Goal: Task Accomplishment & Management: Manage account settings

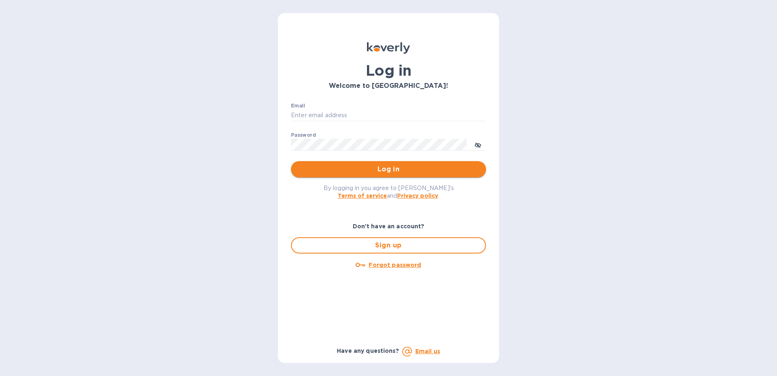
type input "[EMAIL_ADDRESS][PERSON_NAME][DOMAIN_NAME]"
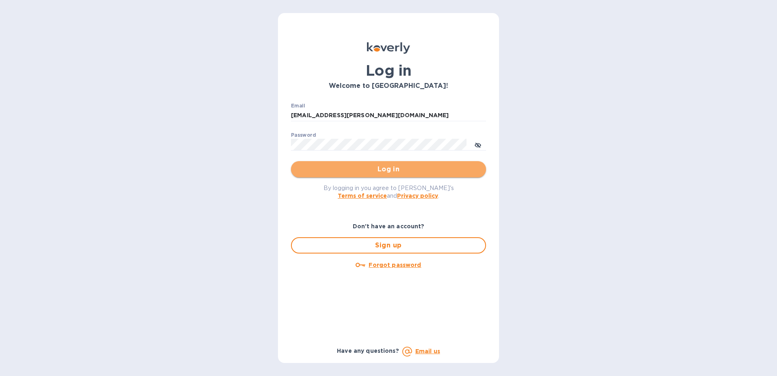
click at [374, 172] on span "Log in" at bounding box center [389, 169] width 182 height 10
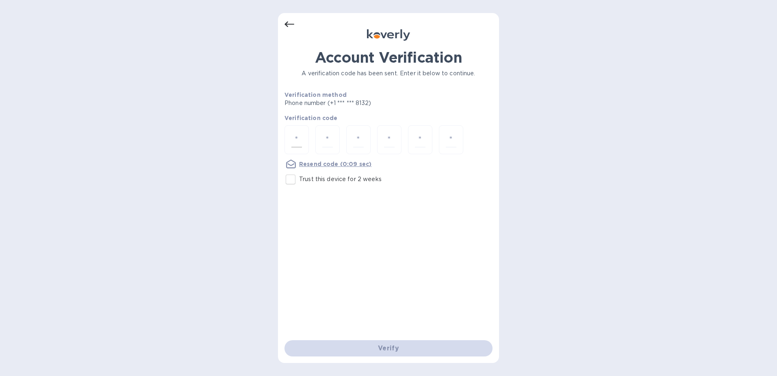
click at [303, 138] on div at bounding box center [297, 139] width 24 height 29
type input "8"
type input "0"
type input "3"
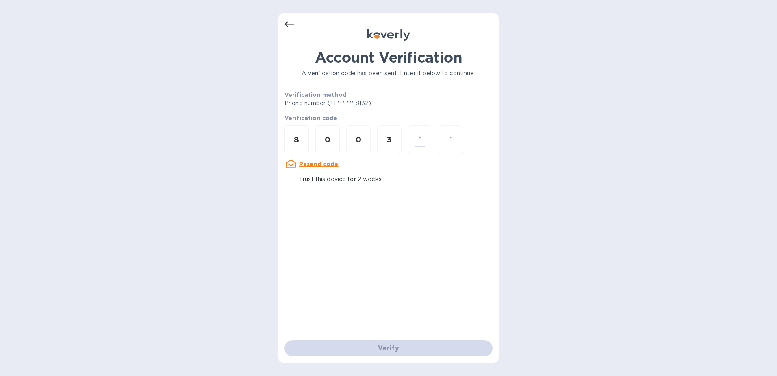
type input "9"
type input "2"
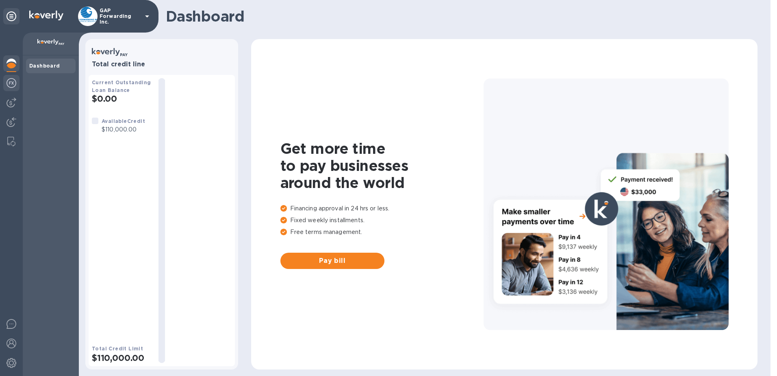
click at [9, 82] on img at bounding box center [12, 83] width 10 height 10
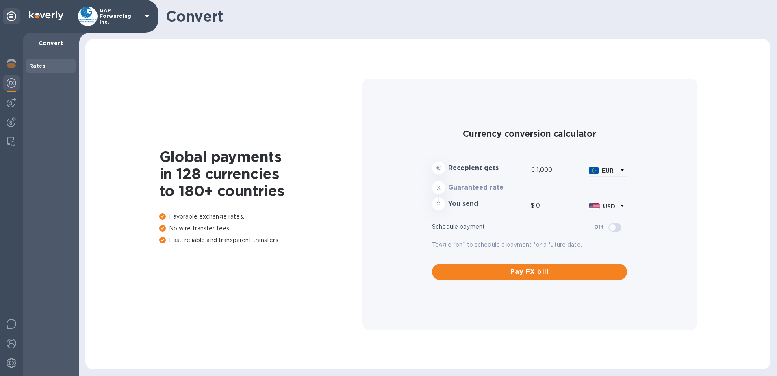
type input "1,180.49"
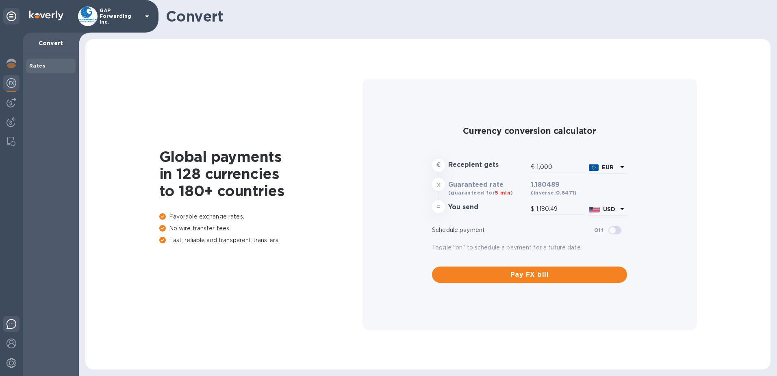
click at [11, 327] on img at bounding box center [12, 324] width 10 height 10
click at [14, 361] on img at bounding box center [12, 363] width 10 height 10
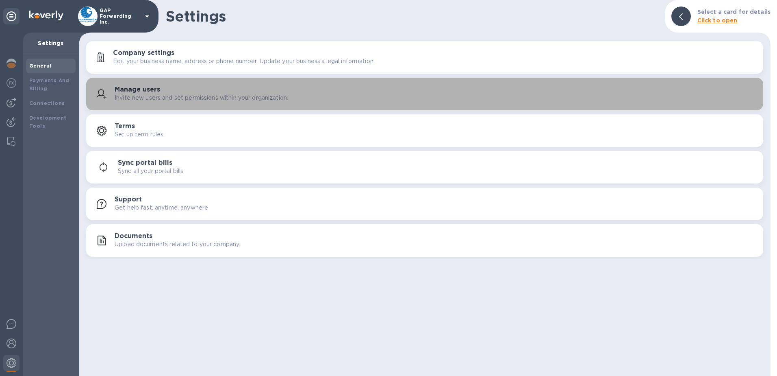
click at [135, 89] on h3 "Manage users" at bounding box center [138, 90] width 46 height 8
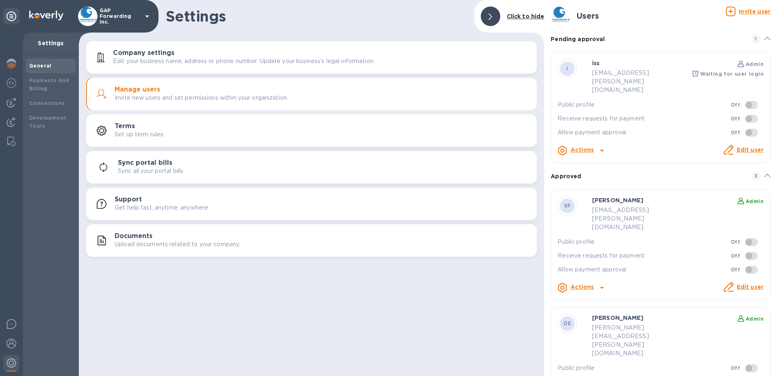
click at [688, 29] on div "Pending approval 1" at bounding box center [661, 39] width 220 height 26
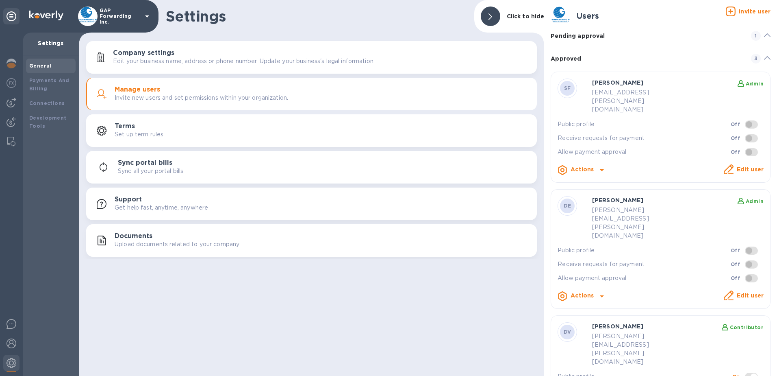
click at [666, 41] on div "Pending approval 1" at bounding box center [661, 36] width 220 height 20
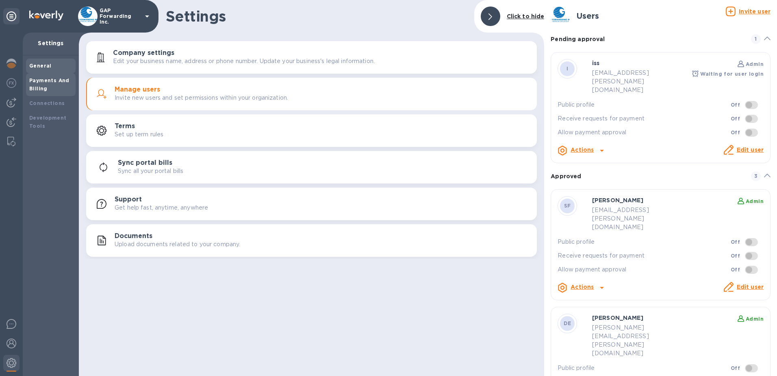
click at [40, 83] on div "Payments And Billing" at bounding box center [50, 84] width 43 height 16
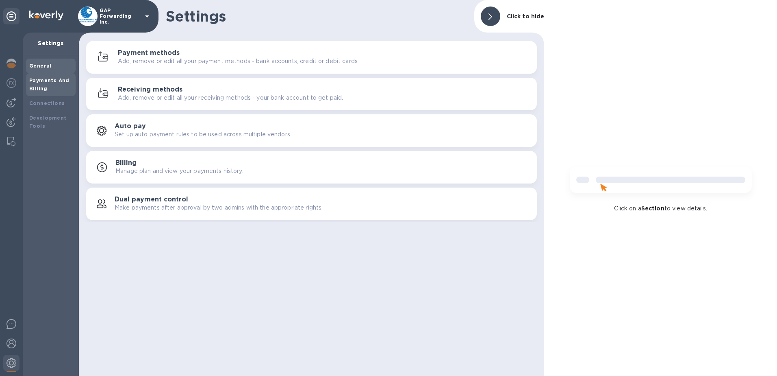
click at [50, 68] on div "General" at bounding box center [50, 66] width 43 height 8
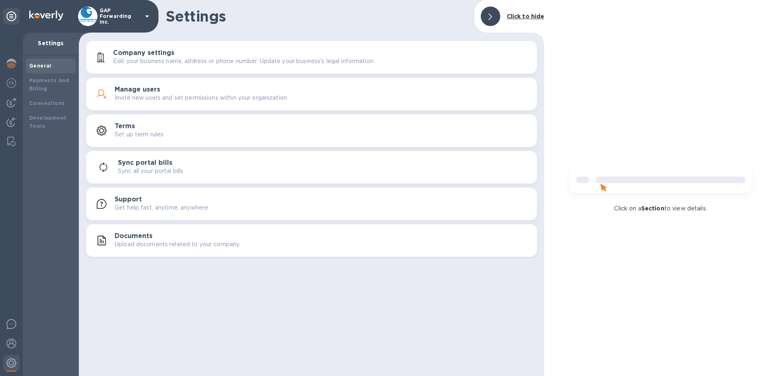
click at [617, 24] on div "Click on a Section to view details." at bounding box center [660, 188] width 233 height 376
click at [8, 100] on img at bounding box center [12, 103] width 10 height 10
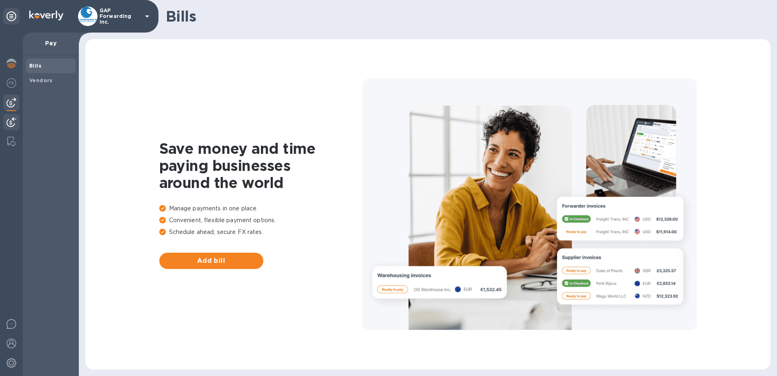
click at [7, 122] on img at bounding box center [12, 122] width 10 height 10
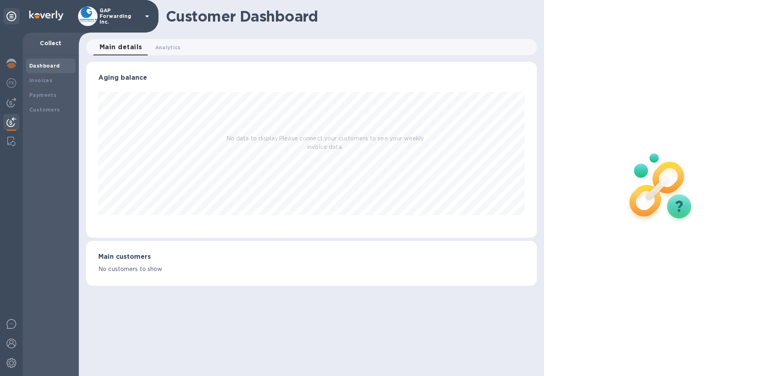
scroll to position [176, 451]
click at [9, 76] on div at bounding box center [11, 84] width 16 height 18
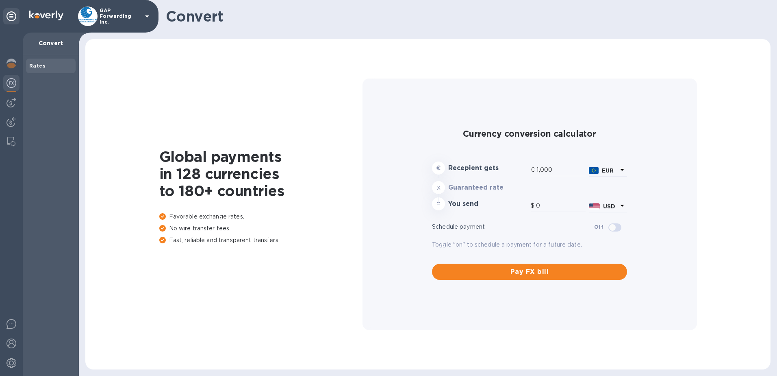
type input "1,180.49"
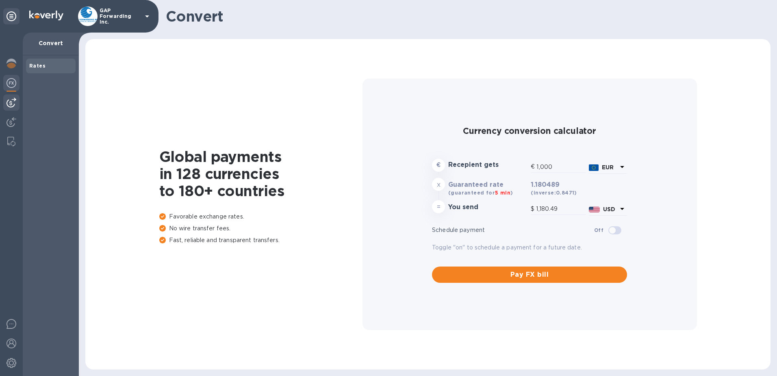
click at [13, 104] on img at bounding box center [12, 103] width 10 height 10
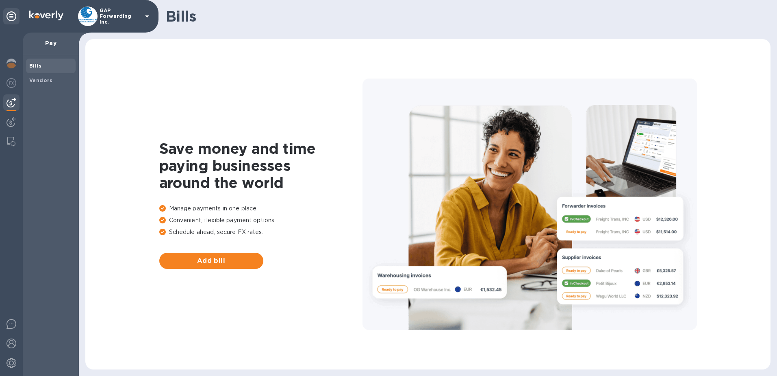
click at [43, 65] on span "Bills" at bounding box center [50, 66] width 43 height 8
click at [37, 83] on span "Vendors" at bounding box center [41, 80] width 24 height 8
click at [7, 139] on div at bounding box center [11, 141] width 15 height 16
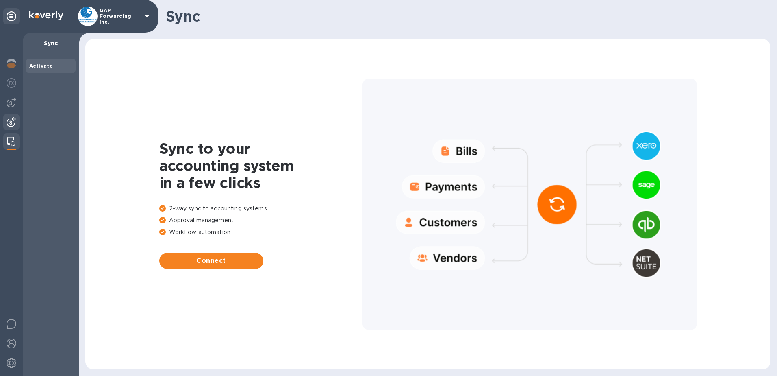
click at [15, 127] on div at bounding box center [11, 123] width 16 height 18
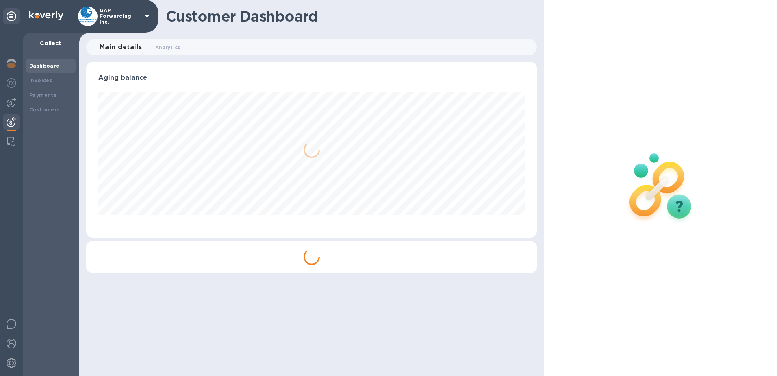
scroll to position [176, 451]
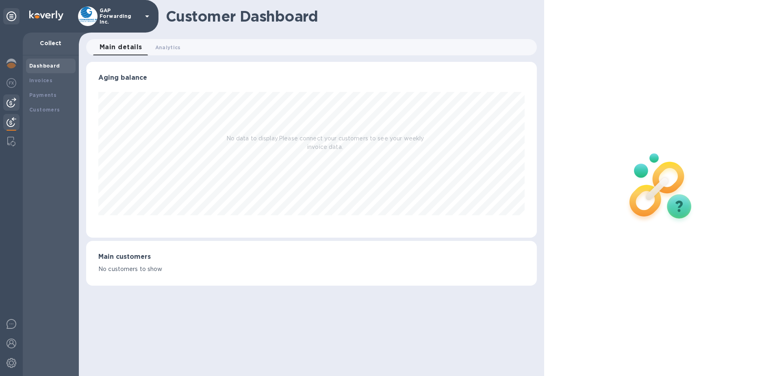
click at [14, 105] on img at bounding box center [12, 103] width 10 height 10
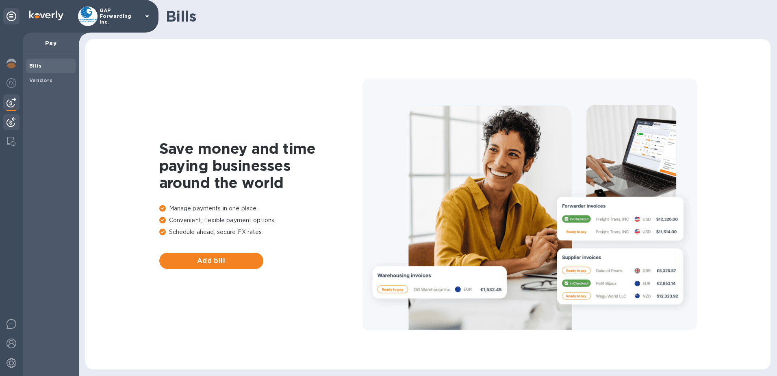
click at [12, 117] on img at bounding box center [12, 122] width 10 height 10
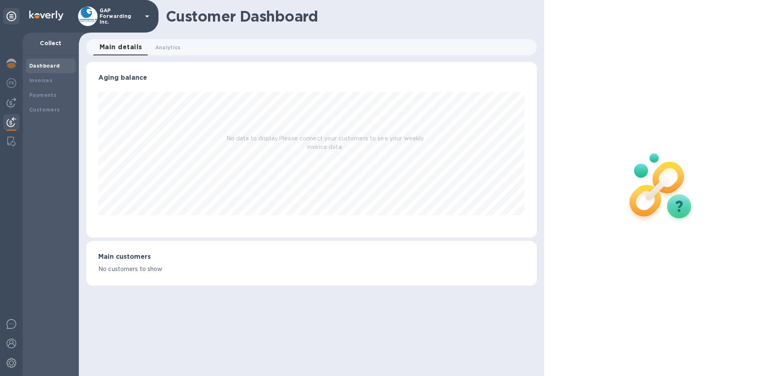
scroll to position [176, 451]
click at [46, 80] on b "Invoices" at bounding box center [40, 80] width 23 height 6
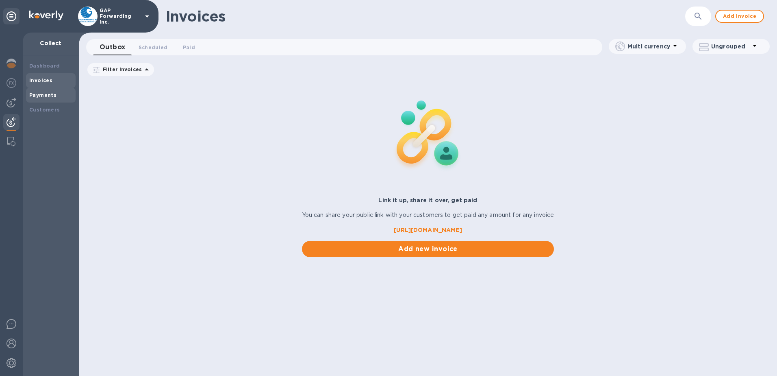
click at [39, 97] on b "Payments" at bounding box center [42, 95] width 27 height 6
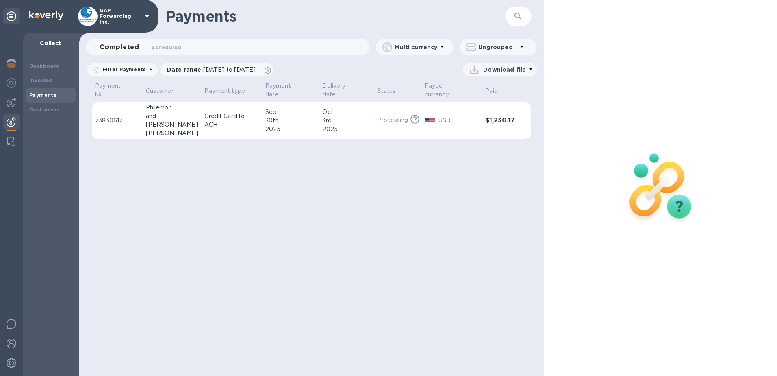
click at [495, 117] on h3 "$1,230.17" at bounding box center [500, 121] width 30 height 8
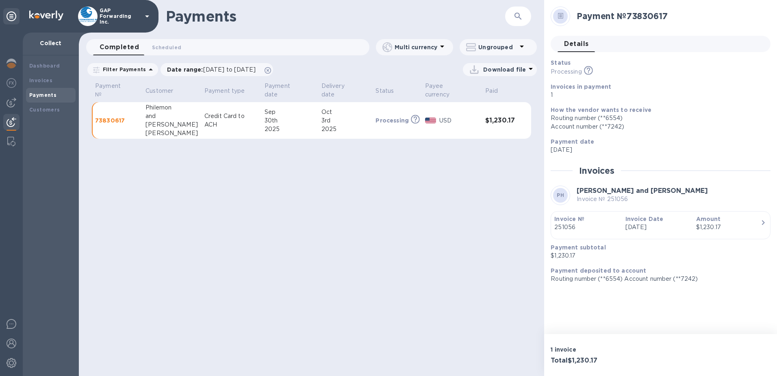
click at [562, 15] on icon at bounding box center [561, 16] width 6 height 6
click at [580, 88] on b "Invoices in payment" at bounding box center [581, 86] width 61 height 7
click at [102, 116] on p "73830617" at bounding box center [117, 120] width 44 height 8
click at [591, 222] on p "Invoice №" at bounding box center [586, 219] width 64 height 8
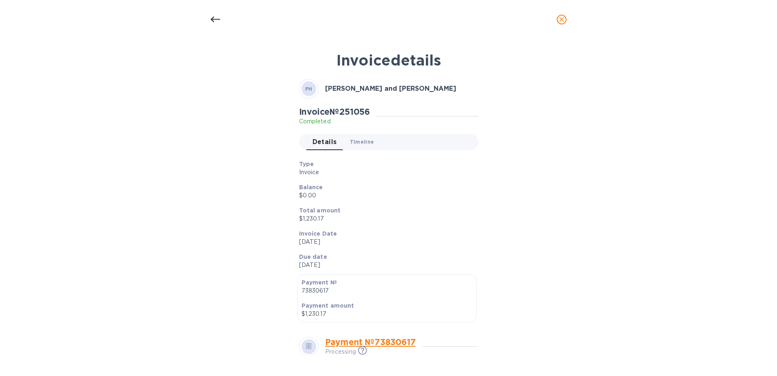
click at [363, 141] on span "Timeline 0" at bounding box center [362, 141] width 24 height 9
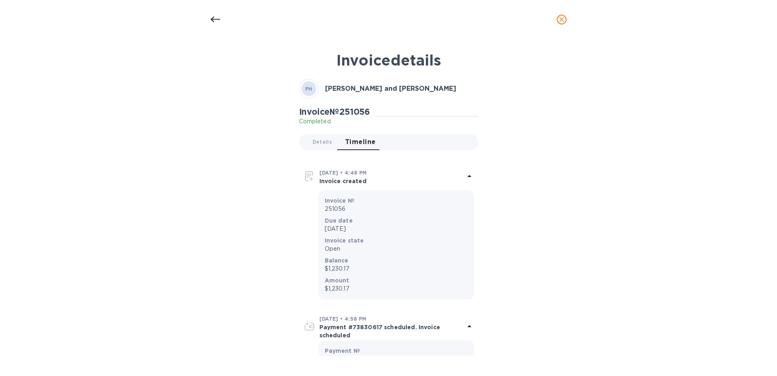
click at [335, 179] on p "Invoice created" at bounding box center [392, 181] width 145 height 8
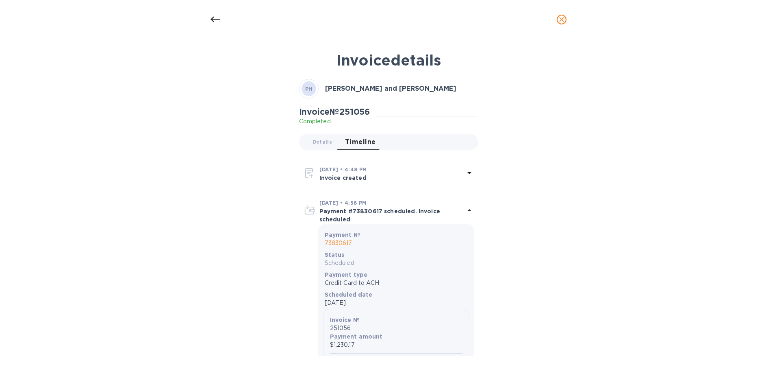
click at [311, 122] on p "Completed" at bounding box center [334, 121] width 71 height 9
click at [324, 141] on span "Details 0" at bounding box center [323, 141] width 20 height 9
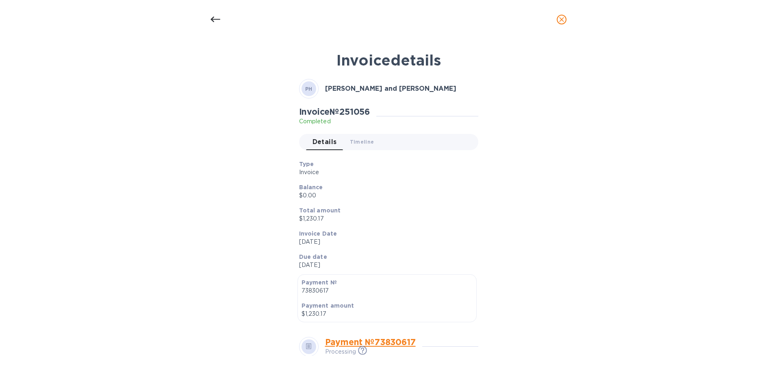
scroll to position [122, 0]
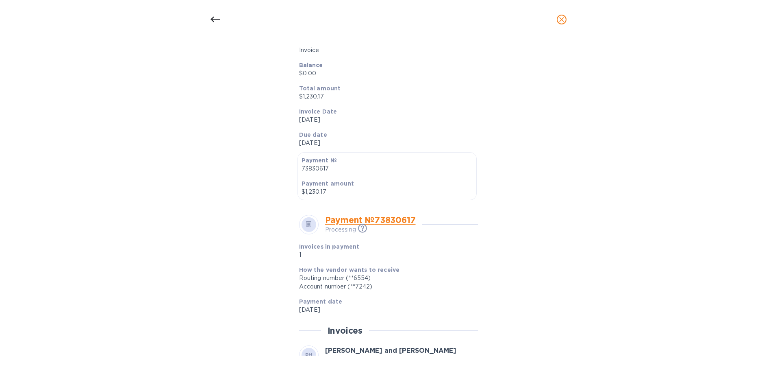
click at [375, 220] on link "Payment № 73830617" at bounding box center [370, 220] width 91 height 10
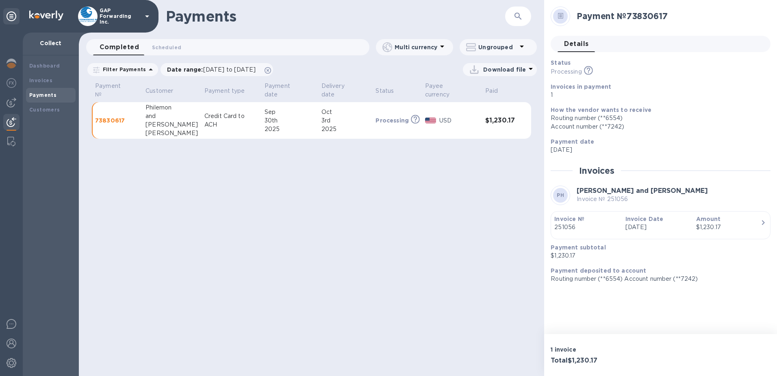
click at [509, 69] on p "Download file" at bounding box center [504, 69] width 43 height 8
click at [488, 113] on li "PDF file" at bounding box center [500, 111] width 55 height 23
click at [403, 184] on div "Payments ​ Completed 0 Scheduled 0 Multi currency Ungrouped Filter Payments Dat…" at bounding box center [311, 188] width 465 height 376
click at [414, 48] on p "Multi currency" at bounding box center [416, 47] width 43 height 8
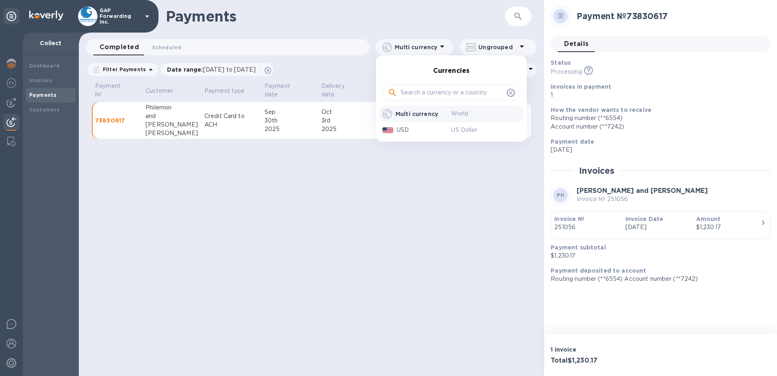
click at [433, 163] on div at bounding box center [388, 188] width 777 height 376
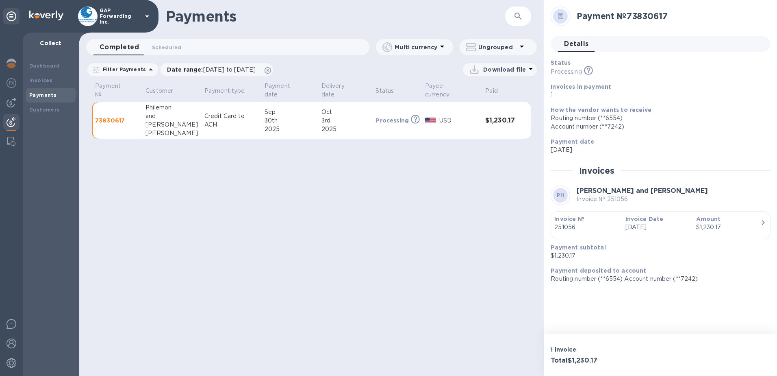
click at [574, 278] on p "Routing number (**6554) Account number (**7242)" at bounding box center [657, 278] width 213 height 9
click at [8, 68] on div at bounding box center [11, 64] width 16 height 18
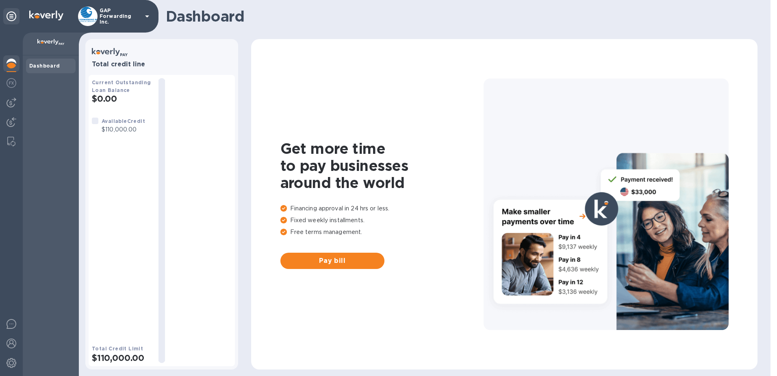
click at [49, 68] on b "Dashboard" at bounding box center [44, 66] width 31 height 6
click at [15, 82] on img at bounding box center [12, 83] width 10 height 10
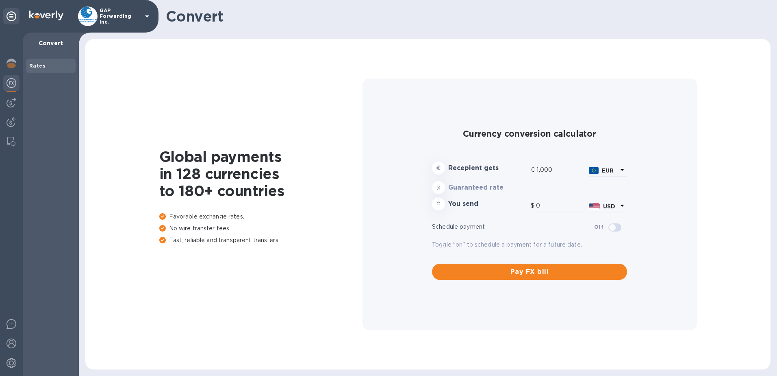
type input "1,180.49"
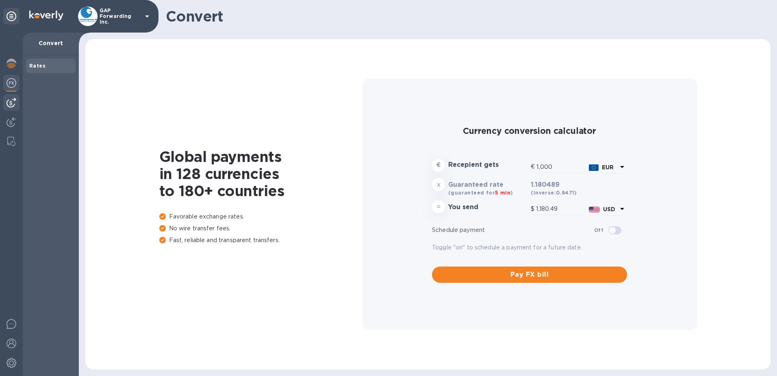
click at [12, 100] on img at bounding box center [12, 103] width 10 height 10
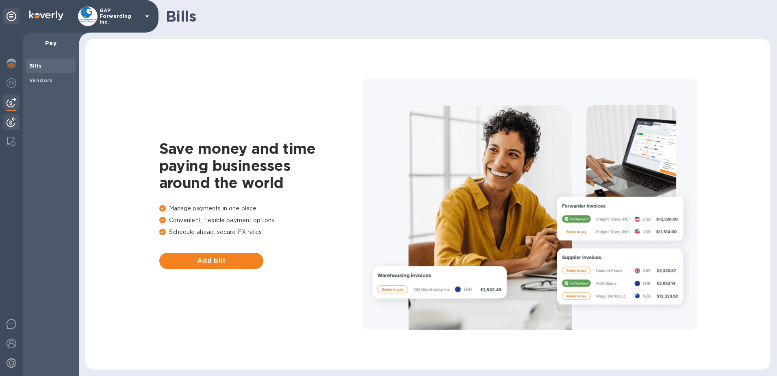
click at [13, 120] on img at bounding box center [12, 122] width 10 height 10
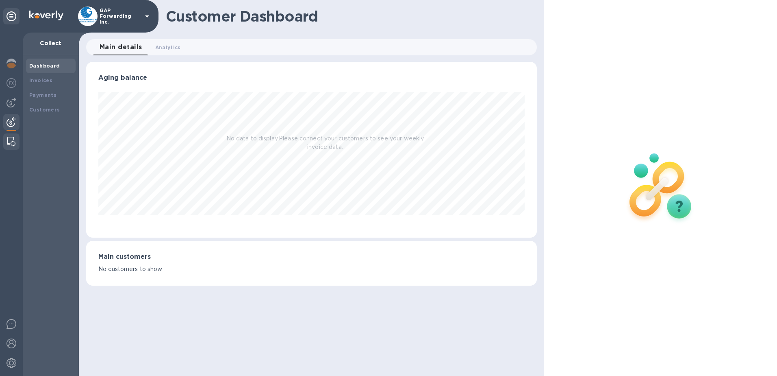
scroll to position [176, 451]
click at [8, 139] on img at bounding box center [11, 142] width 8 height 10
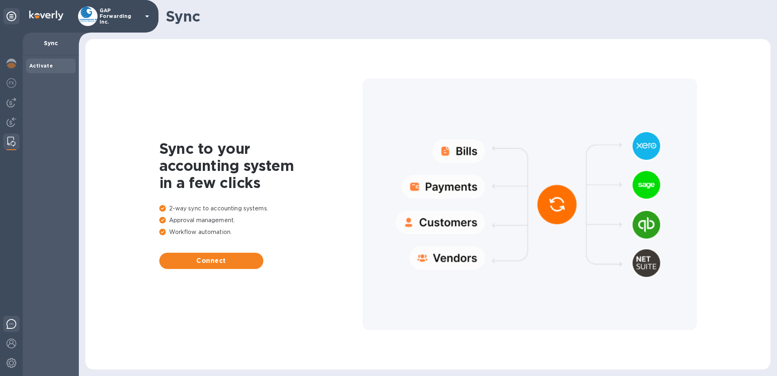
click at [12, 323] on img at bounding box center [12, 324] width 10 height 10
click at [10, 344] on img at bounding box center [12, 343] width 10 height 10
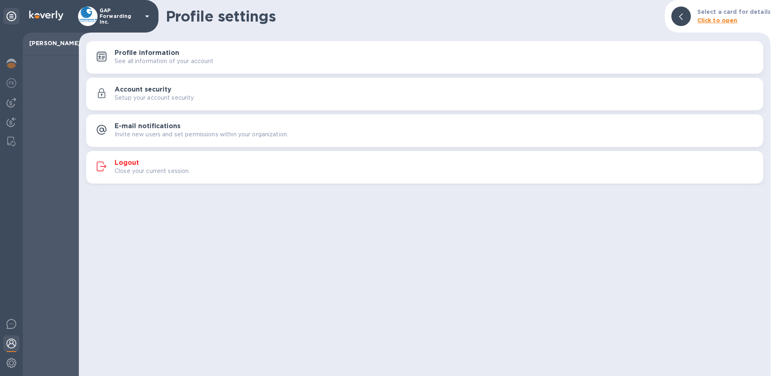
click at [206, 62] on p "See all information of your account" at bounding box center [164, 61] width 99 height 9
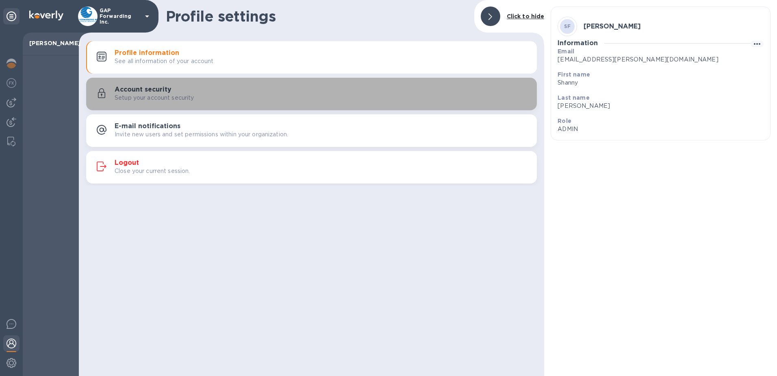
click at [144, 93] on div "Account security Setup your account security" at bounding box center [323, 94] width 416 height 16
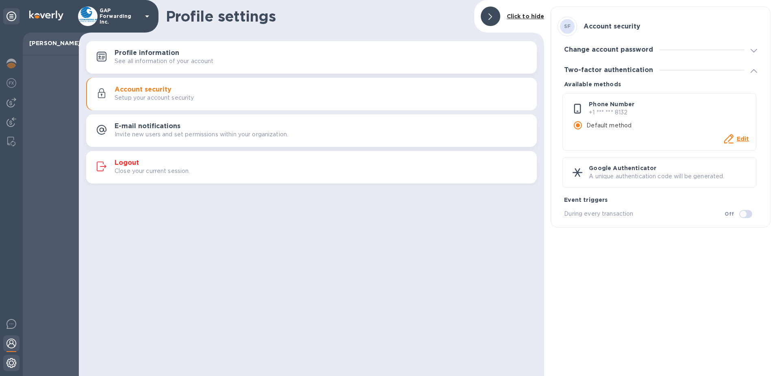
click at [14, 364] on img at bounding box center [12, 363] width 10 height 10
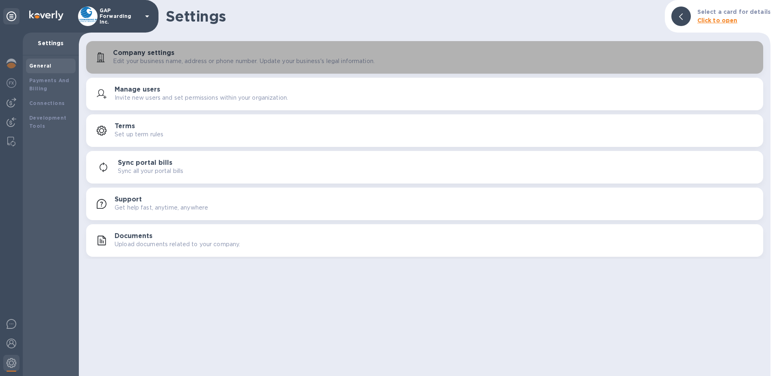
click at [185, 49] on div "Company settings Edit your business name, address or phone number. Update your …" at bounding box center [435, 57] width 644 height 16
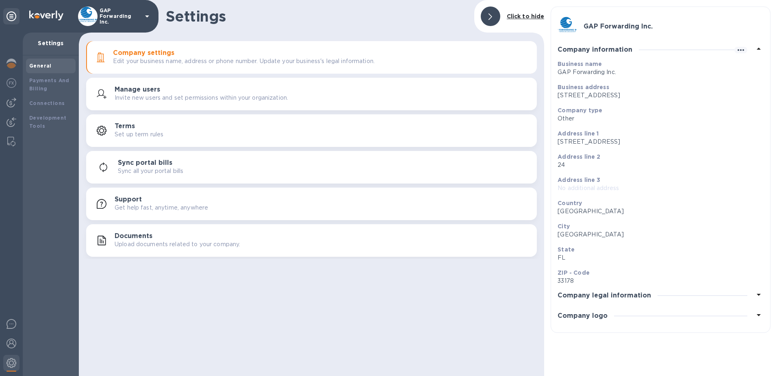
click at [758, 291] on icon at bounding box center [759, 294] width 10 height 10
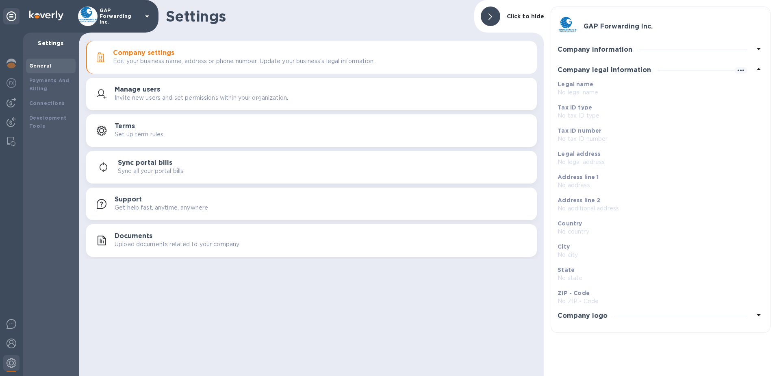
click at [758, 291] on div "ZIP - Code No ZIP - Code" at bounding box center [657, 296] width 206 height 23
click at [758, 315] on icon at bounding box center [759, 315] width 10 height 10
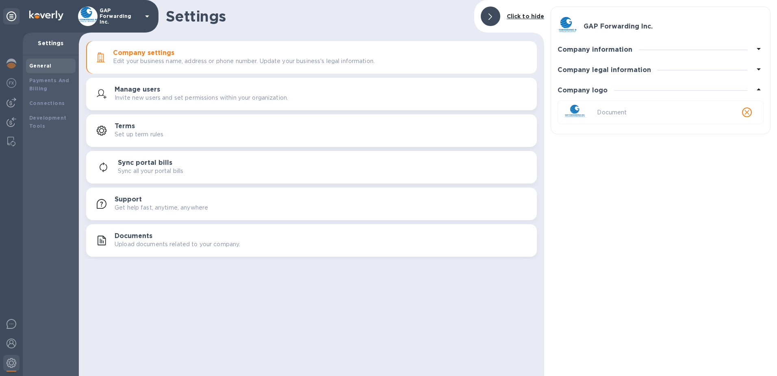
click at [137, 104] on button "Manage users Invite new users and set permissions within your organization." at bounding box center [311, 94] width 451 height 33
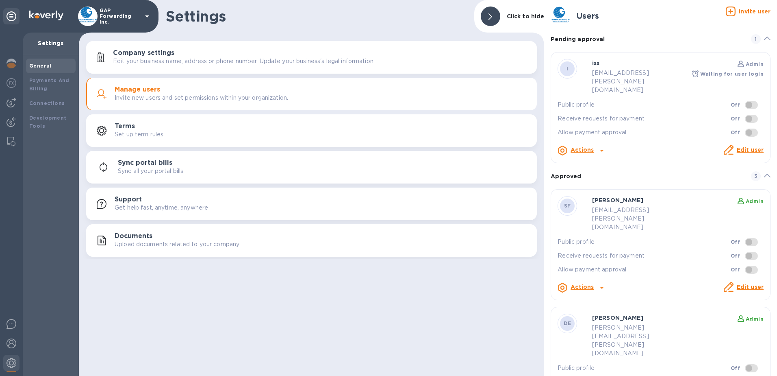
click at [591, 40] on b "Pending approval" at bounding box center [578, 39] width 54 height 7
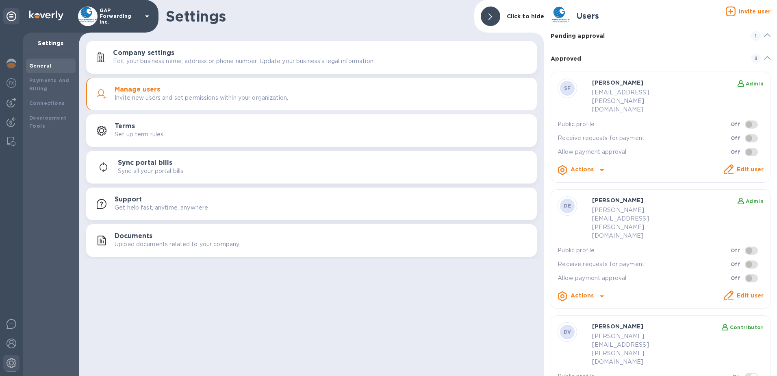
click at [591, 40] on p "Pending approval" at bounding box center [578, 36] width 54 height 9
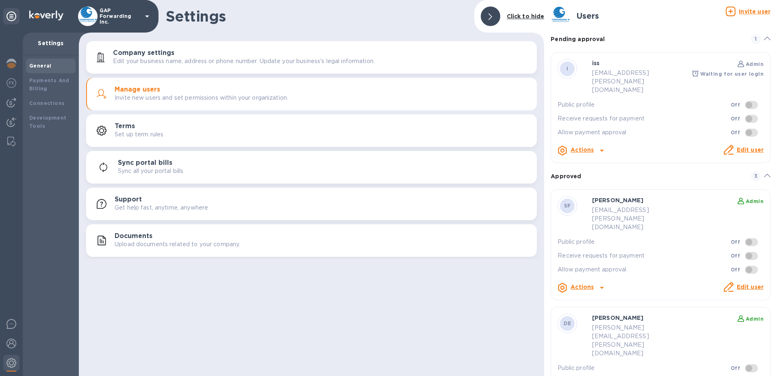
click at [591, 40] on b "Pending approval" at bounding box center [578, 39] width 54 height 7
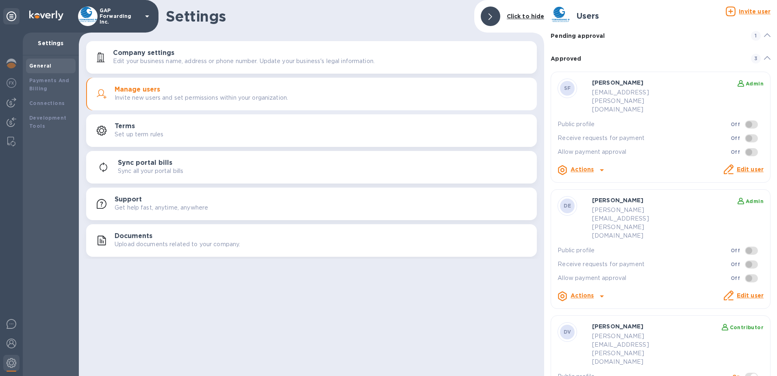
click at [591, 40] on p "Pending approval" at bounding box center [578, 36] width 54 height 9
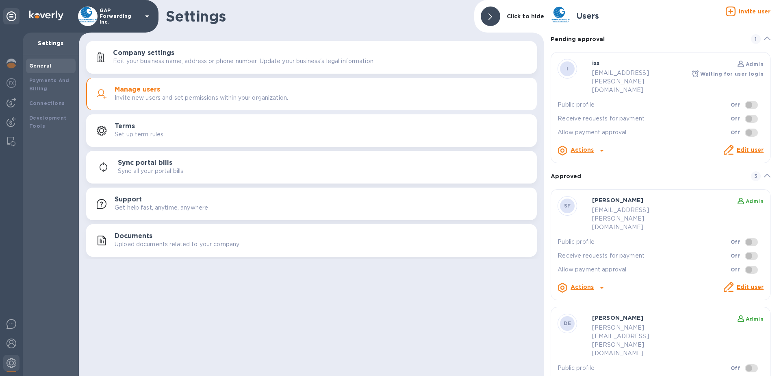
click at [126, 126] on h3 "Terms" at bounding box center [125, 126] width 20 height 8
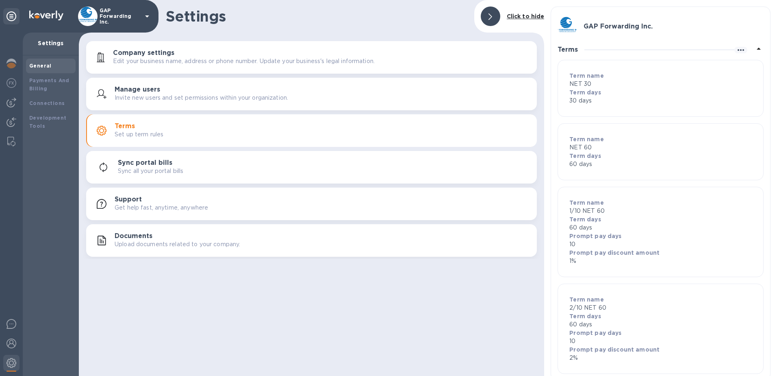
click at [590, 82] on p "NET 30" at bounding box center [661, 84] width 183 height 9
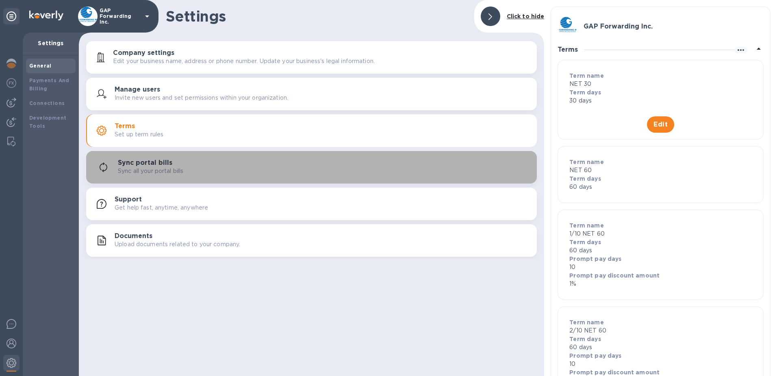
click at [137, 165] on h3 "Sync portal bills" at bounding box center [145, 163] width 54 height 8
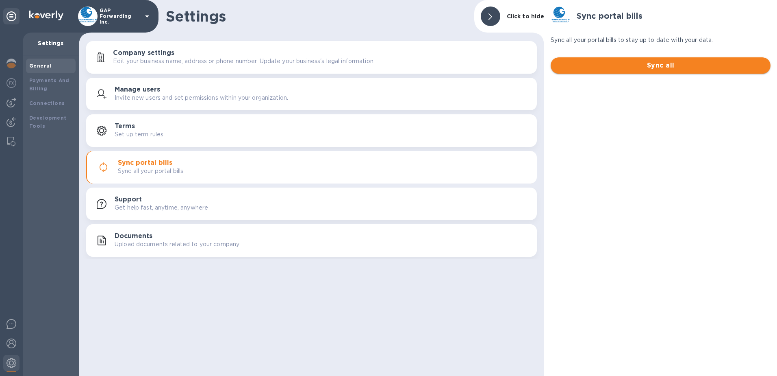
click at [604, 67] on span "Sync all" at bounding box center [660, 66] width 207 height 10
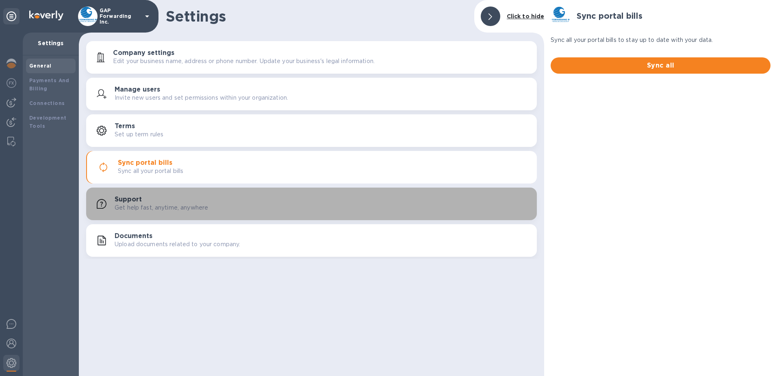
click at [161, 205] on p "Get help fast, anytime, anywhere" at bounding box center [161, 207] width 93 height 9
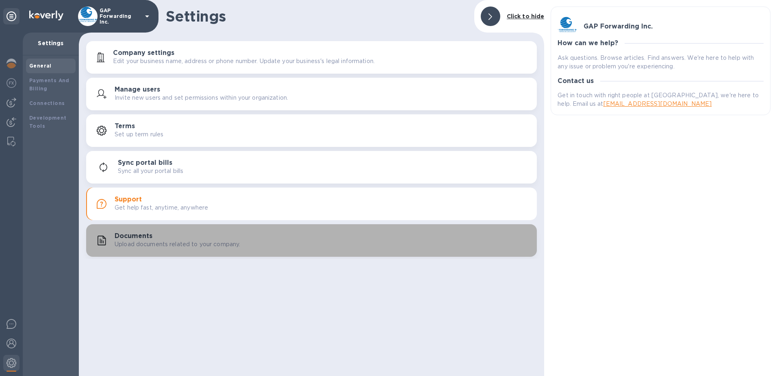
click at [155, 250] on button "Documents Upload documents related to your company." at bounding box center [311, 240] width 451 height 33
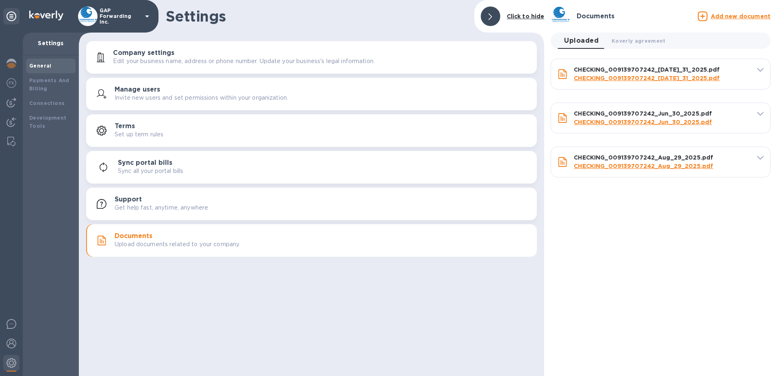
click at [668, 265] on div "Documents Add new document Uploaded 0 Koverly agreement 0 CHECKING_009139707242…" at bounding box center [660, 188] width 233 height 376
click at [636, 35] on button "Koverly agreement 0" at bounding box center [638, 41] width 67 height 16
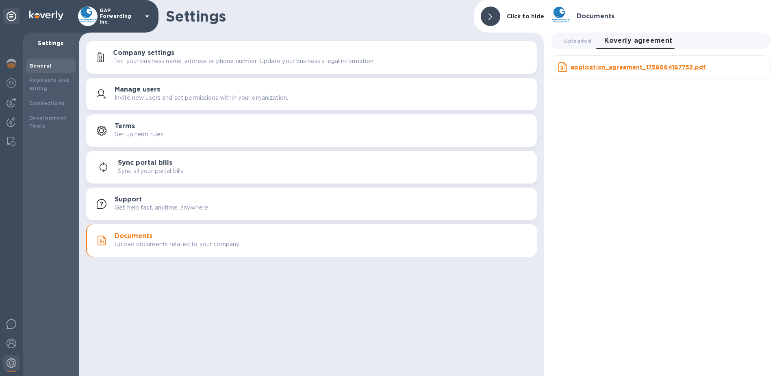
click at [178, 165] on div "Sync portal bills Sync all your portal bills" at bounding box center [324, 167] width 413 height 16
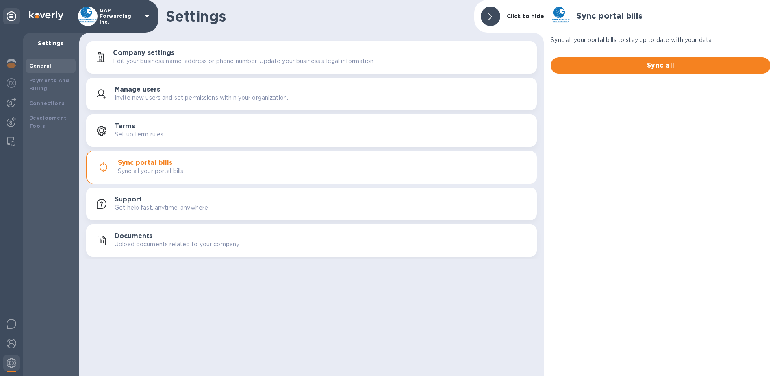
click at [237, 134] on div "Terms Set up term rules" at bounding box center [323, 130] width 416 height 16
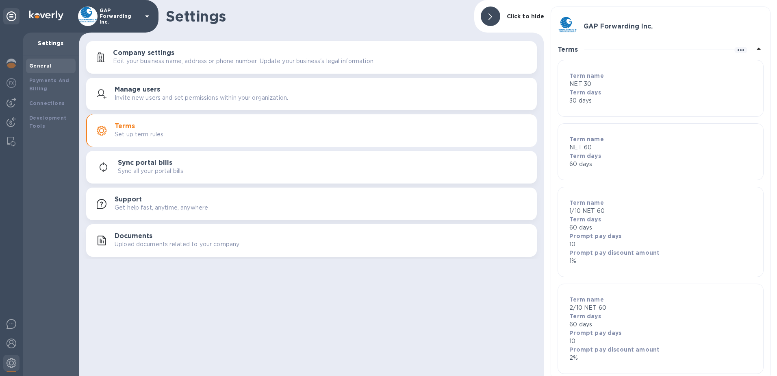
click at [163, 91] on div "Manage users Invite new users and set permissions within your organization." at bounding box center [323, 94] width 416 height 16
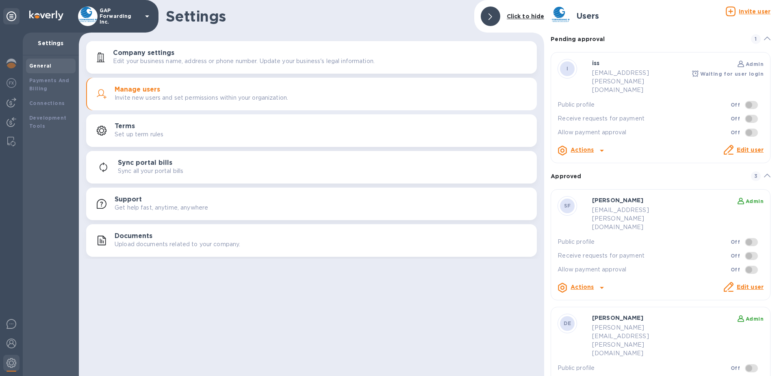
click at [587, 38] on b "Pending approval" at bounding box center [578, 39] width 54 height 7
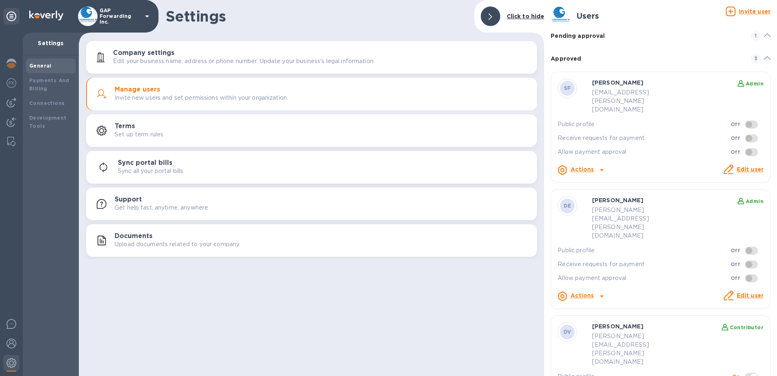
click at [587, 38] on b "Pending approval" at bounding box center [578, 36] width 54 height 7
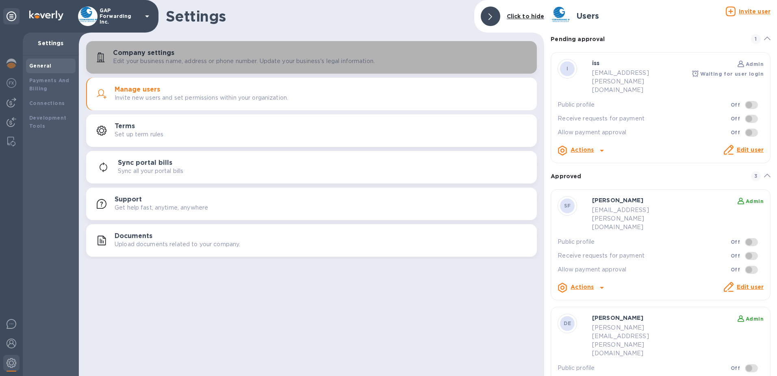
click at [139, 54] on h3 "Company settings" at bounding box center [143, 53] width 61 height 8
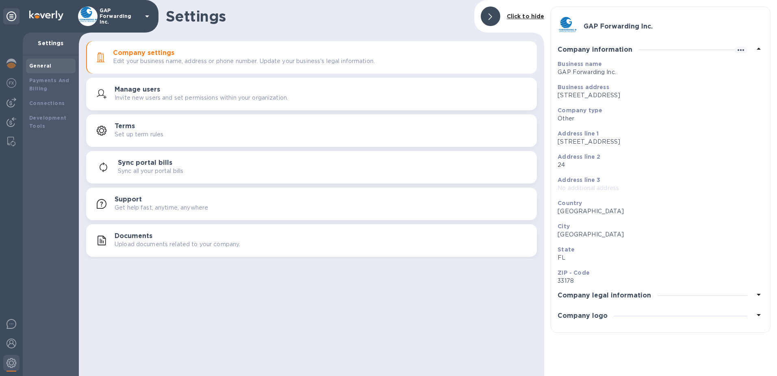
click at [634, 294] on h3 "Company legal information" at bounding box center [604, 295] width 93 height 8
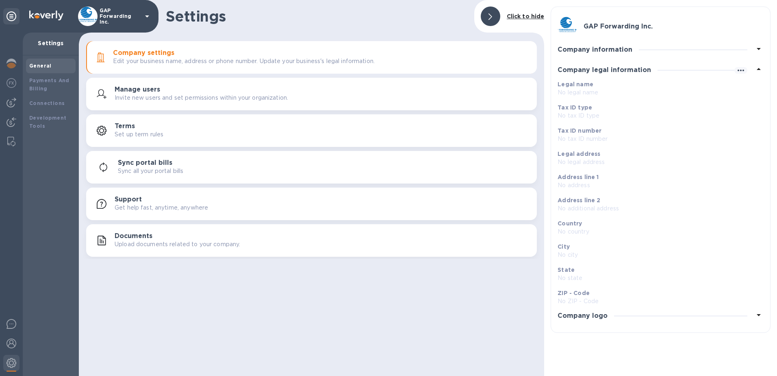
click at [123, 19] on p "GAP Forwarding Inc." at bounding box center [120, 16] width 41 height 17
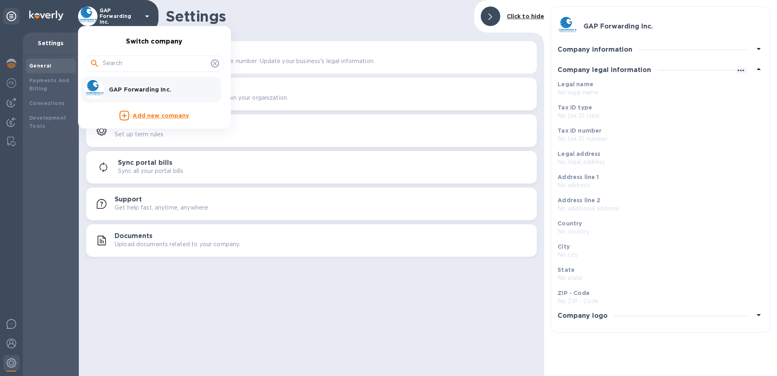
click at [28, 182] on div at bounding box center [388, 188] width 777 height 376
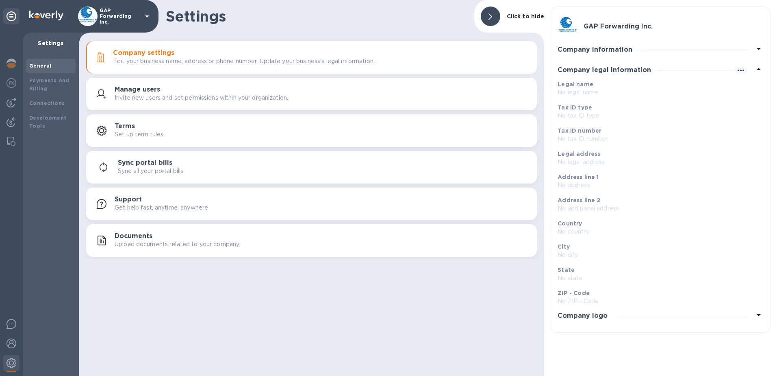
click at [11, 18] on icon at bounding box center [12, 16] width 10 height 10
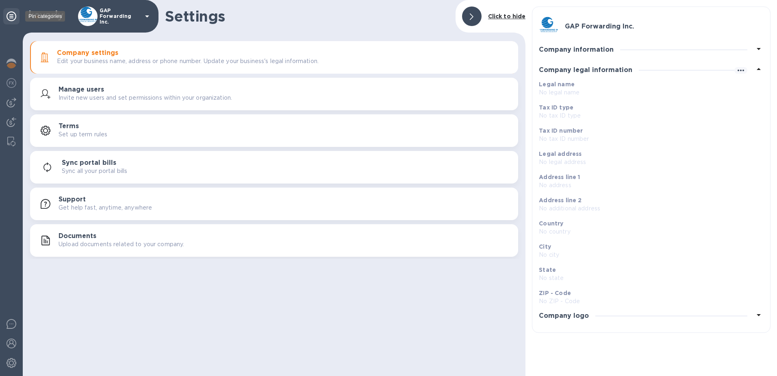
click at [11, 18] on icon at bounding box center [12, 16] width 10 height 10
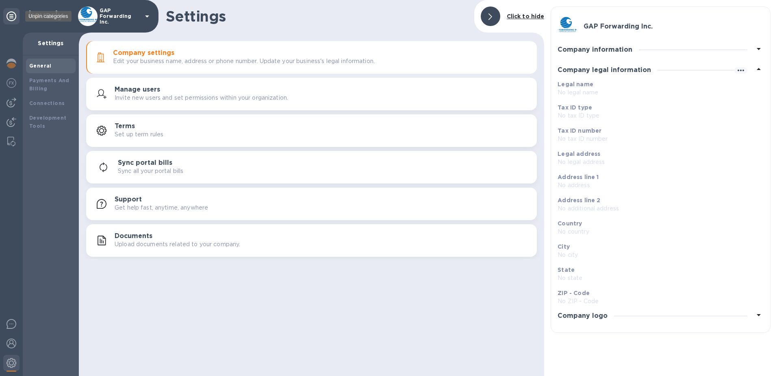
click at [11, 18] on icon at bounding box center [12, 16] width 10 height 10
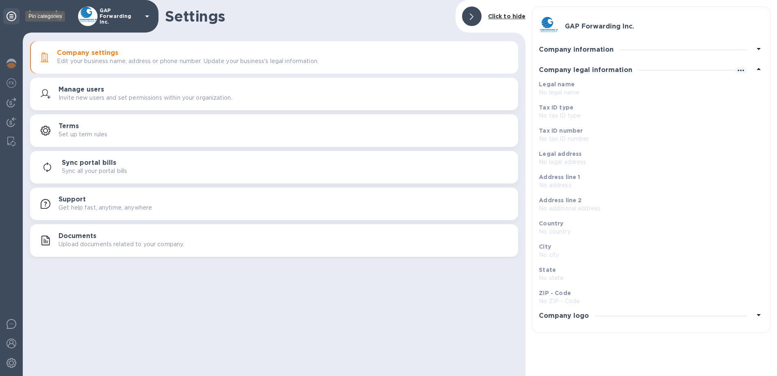
click at [11, 18] on icon at bounding box center [12, 16] width 10 height 10
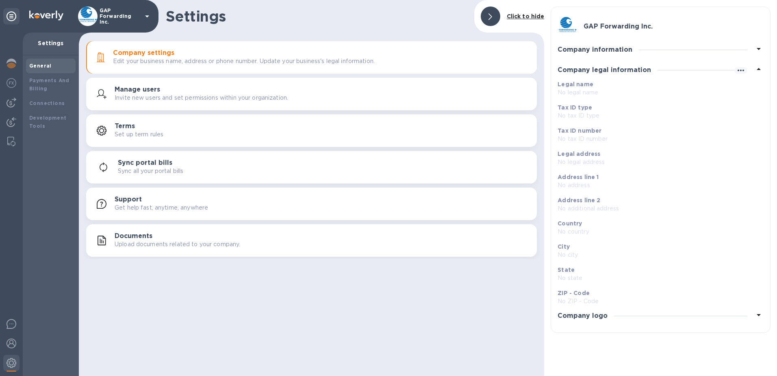
click at [117, 91] on h3 "Manage users" at bounding box center [138, 90] width 46 height 8
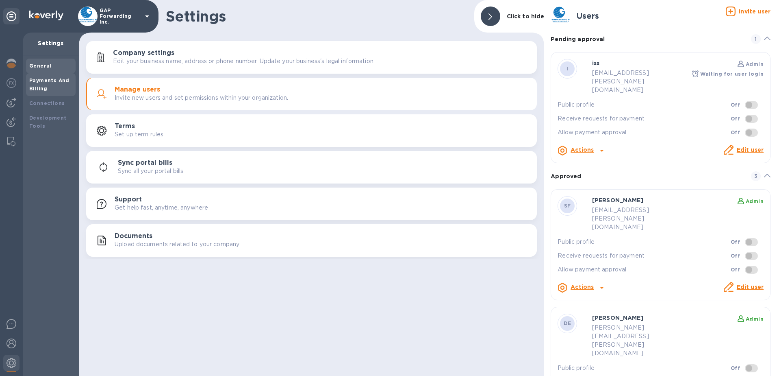
click at [37, 79] on b "Payments And Billing" at bounding box center [49, 84] width 40 height 14
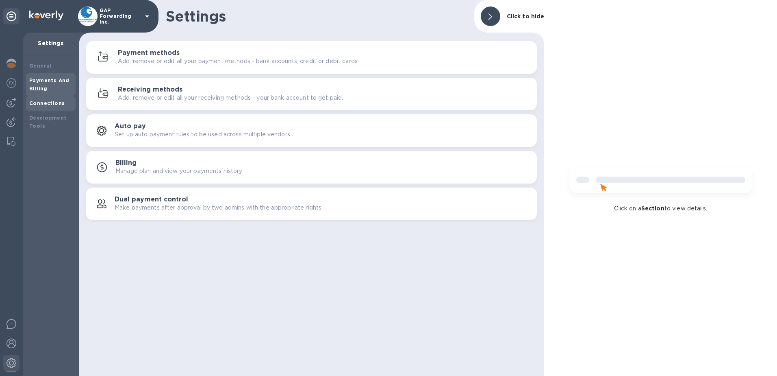
click at [43, 97] on div "Connections" at bounding box center [51, 103] width 50 height 15
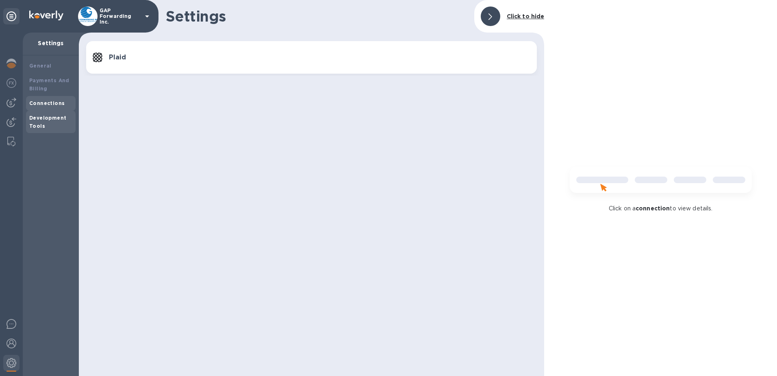
click at [45, 113] on div "Development Tools" at bounding box center [51, 122] width 50 height 23
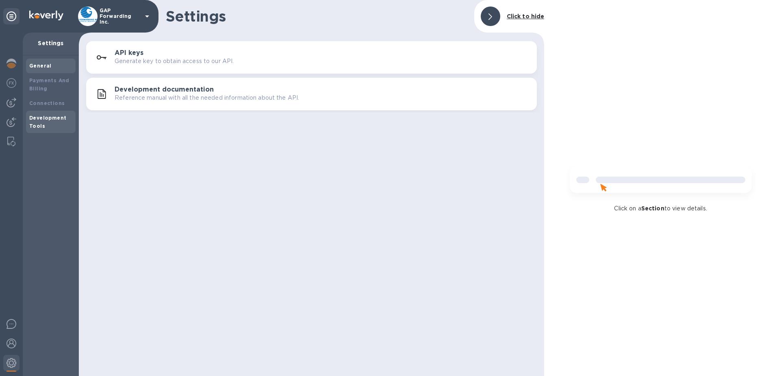
click at [45, 70] on div "General" at bounding box center [51, 66] width 50 height 15
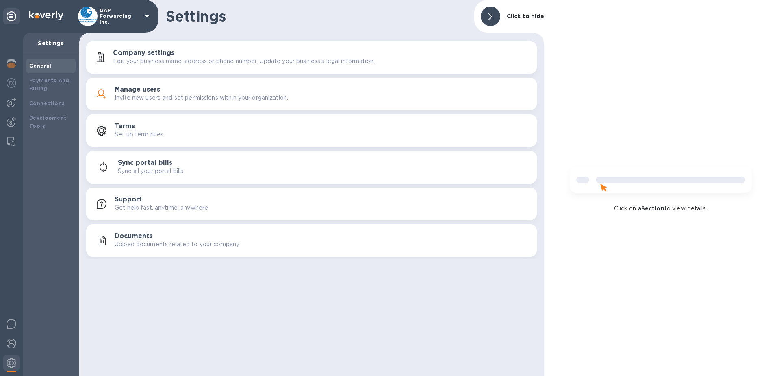
click at [136, 83] on button "Manage users Invite new users and set permissions within your organization." at bounding box center [311, 94] width 451 height 33
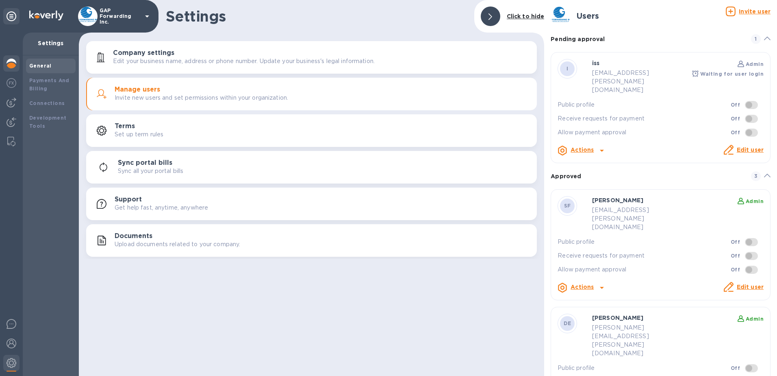
click at [11, 66] on img at bounding box center [12, 64] width 10 height 10
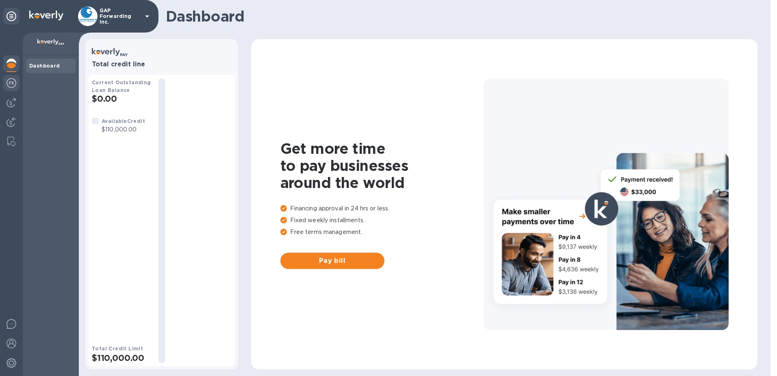
click at [13, 82] on img at bounding box center [12, 83] width 10 height 10
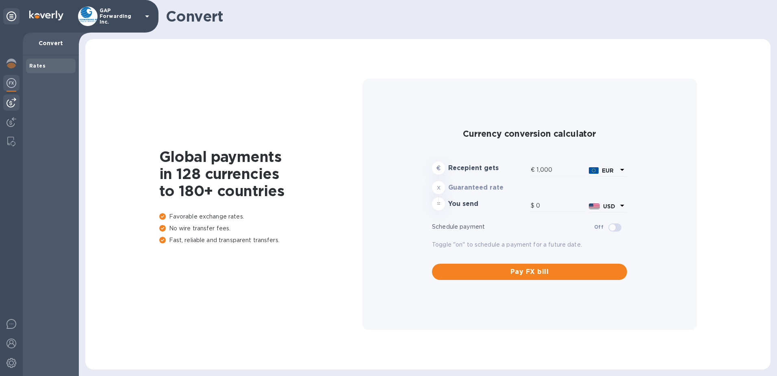
type input "1,180.49"
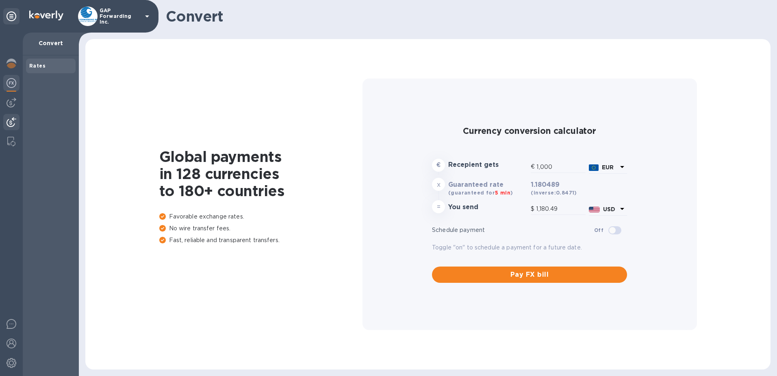
click at [8, 119] on img at bounding box center [12, 122] width 10 height 10
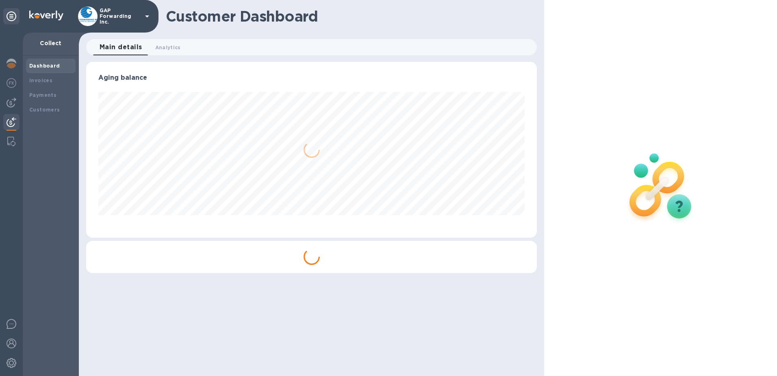
scroll to position [176, 451]
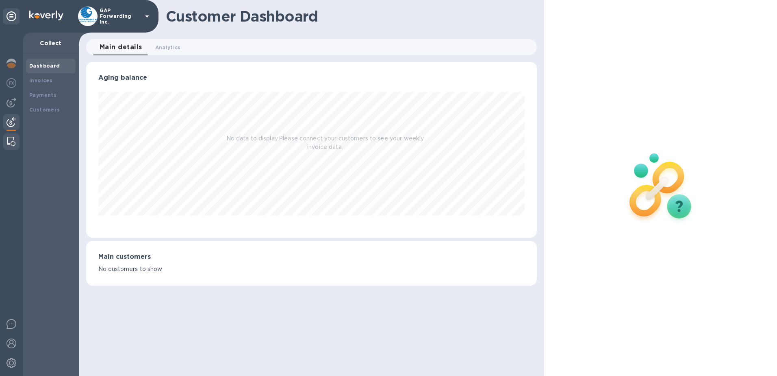
click at [15, 137] on div at bounding box center [11, 141] width 15 height 16
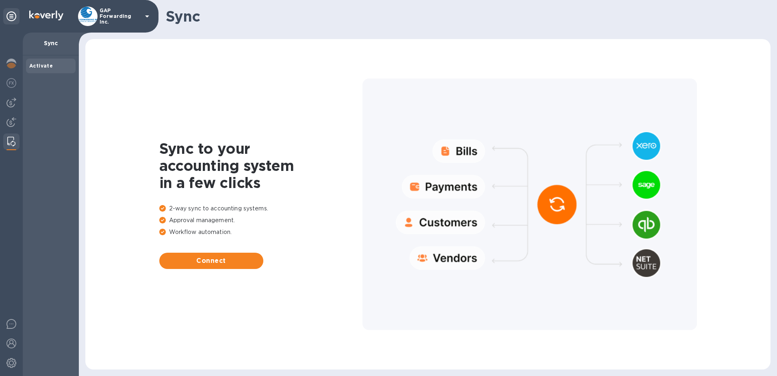
click at [49, 59] on div "Activate" at bounding box center [51, 66] width 50 height 15
click at [48, 65] on b "Activate" at bounding box center [41, 66] width 24 height 6
click at [13, 316] on div at bounding box center [11, 324] width 16 height 19
click at [13, 323] on img at bounding box center [12, 324] width 10 height 10
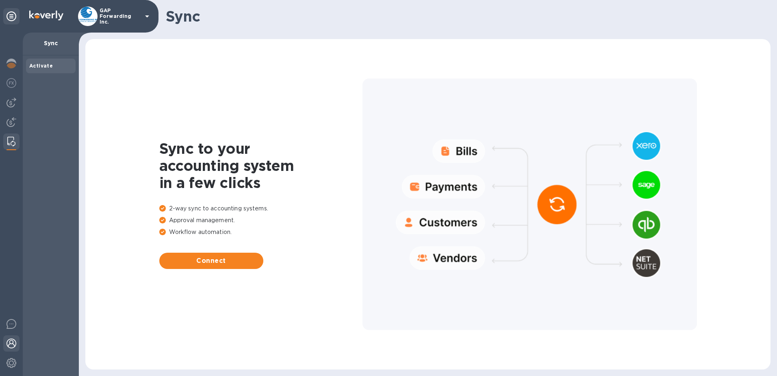
click at [10, 340] on img at bounding box center [12, 343] width 10 height 10
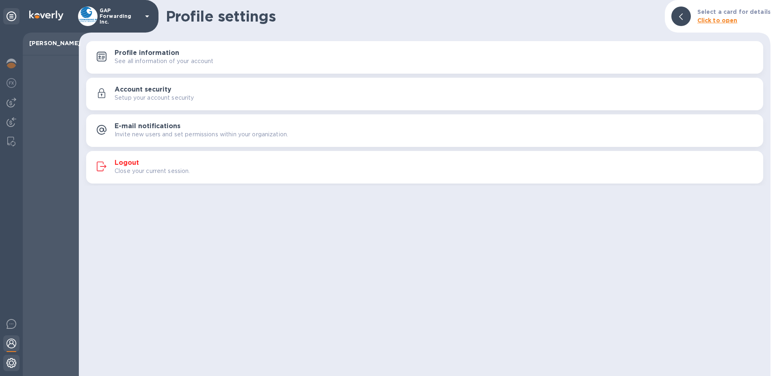
click at [7, 361] on img at bounding box center [12, 363] width 10 height 10
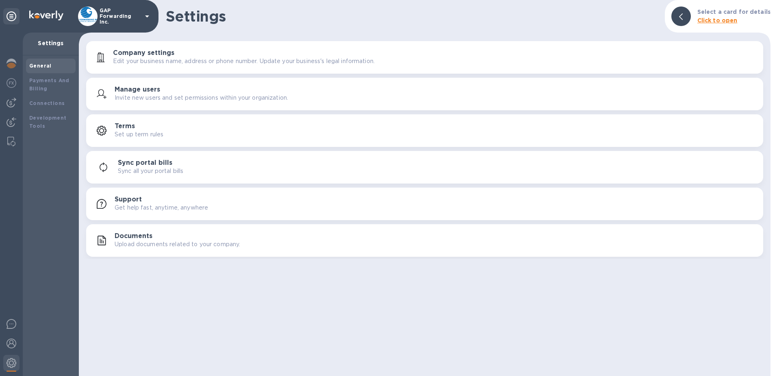
click at [53, 63] on div "General" at bounding box center [50, 66] width 43 height 8
click at [153, 60] on p "Edit your business name, address or phone number. Update your business's legal …" at bounding box center [244, 61] width 262 height 9
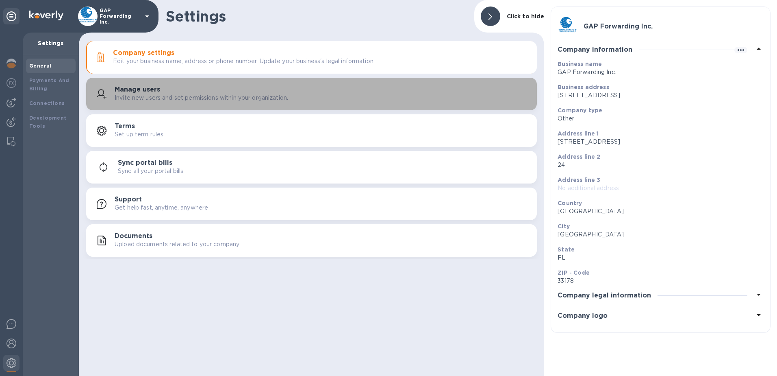
click at [110, 94] on div "button" at bounding box center [104, 94] width 22 height 10
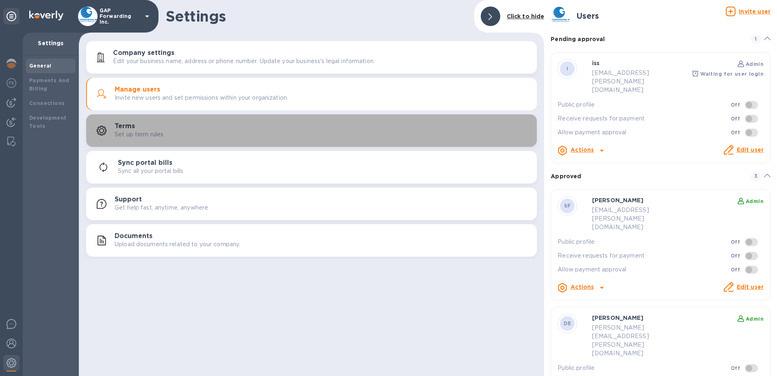
click at [119, 130] on div "Terms Set up term rules" at bounding box center [323, 130] width 416 height 16
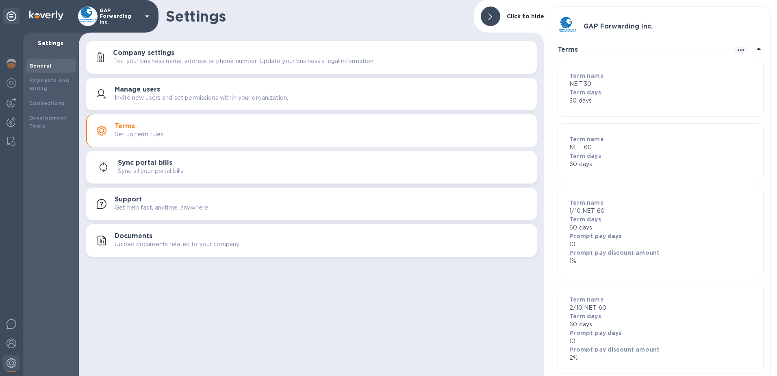
click at [125, 180] on button "Sync portal bills Sync all your portal bills" at bounding box center [311, 167] width 451 height 33
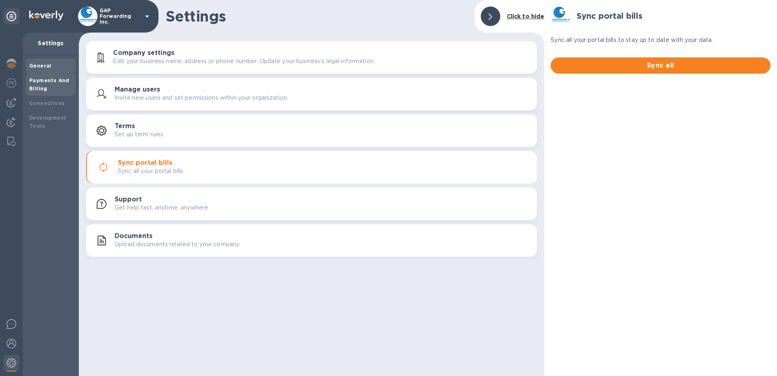
click at [36, 83] on b "Payments And Billing" at bounding box center [49, 84] width 40 height 14
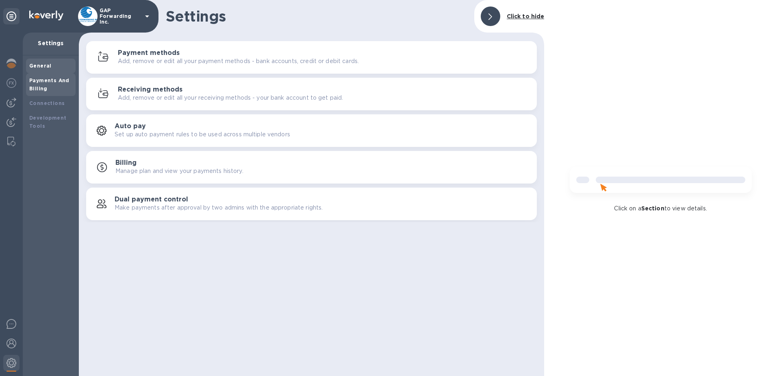
click at [48, 67] on b "General" at bounding box center [40, 66] width 22 height 6
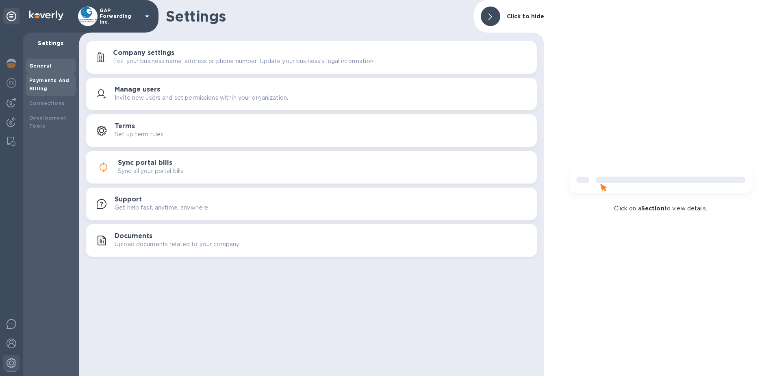
click at [48, 84] on div "Payments And Billing" at bounding box center [50, 84] width 43 height 16
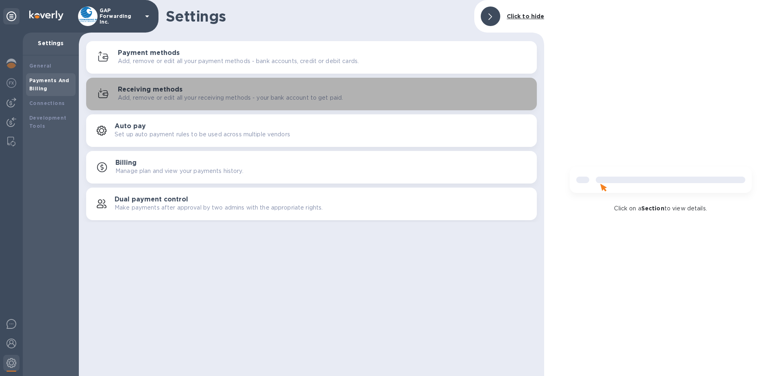
click at [147, 93] on h3 "Receiving methods" at bounding box center [150, 90] width 65 height 8
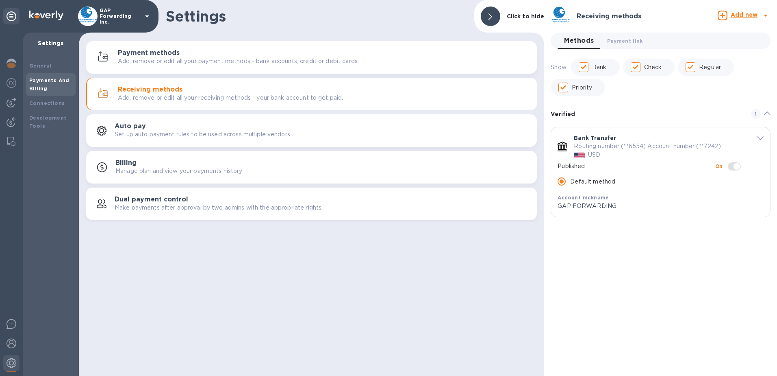
click at [759, 138] on icon "default-method" at bounding box center [760, 139] width 7 height 4
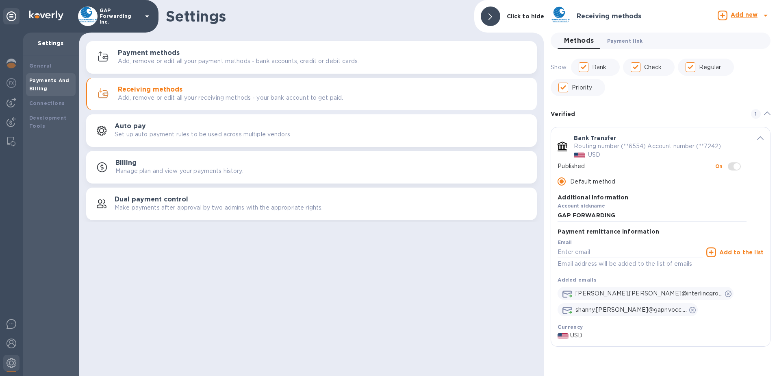
click at [632, 40] on span "Payment link 0" at bounding box center [625, 41] width 36 height 9
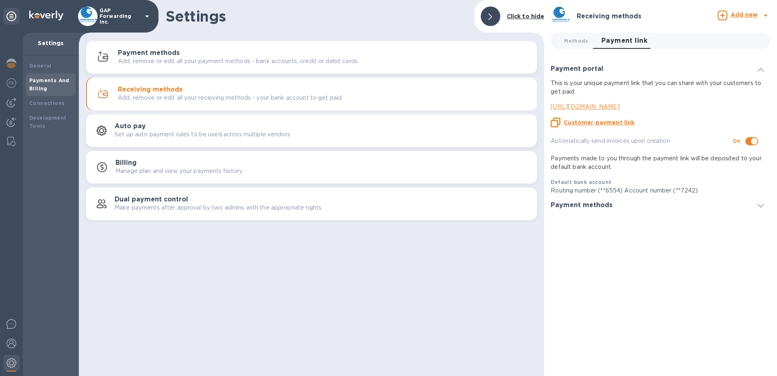
click at [761, 203] on span at bounding box center [761, 205] width 7 height 8
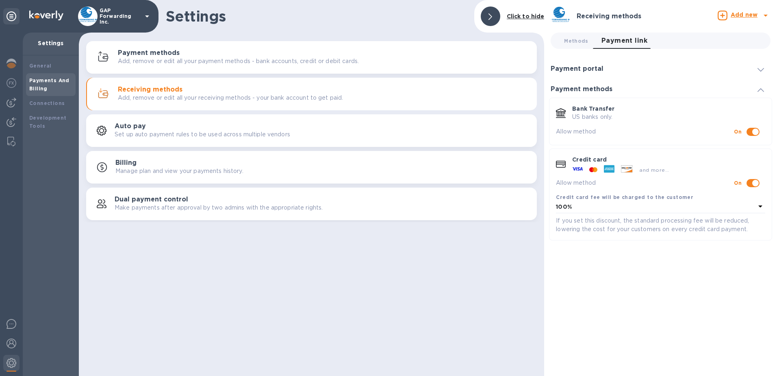
click at [761, 203] on icon at bounding box center [761, 206] width 10 height 10
click at [678, 324] on div "Receiving methods Add new Methods 0 Payment link 0 Payment portal This is your …" at bounding box center [660, 188] width 233 height 376
click at [759, 203] on icon at bounding box center [761, 206] width 10 height 10
click at [676, 326] on div "Receiving methods Add new Methods 0 Payment link 0 Payment portal This is your …" at bounding box center [660, 188] width 233 height 376
click at [588, 71] on h3 "Payment portal" at bounding box center [577, 69] width 53 height 8
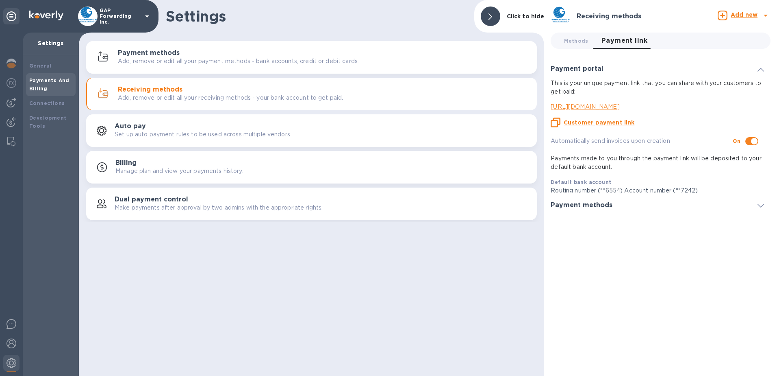
click at [150, 133] on p "Set up auto payment rules to be used across multiple vendors" at bounding box center [203, 134] width 176 height 9
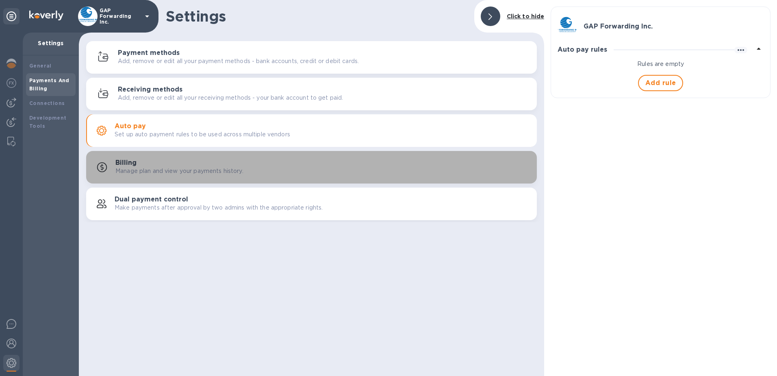
click at [175, 164] on div "Billing Manage plan and view your payments history." at bounding box center [322, 167] width 415 height 16
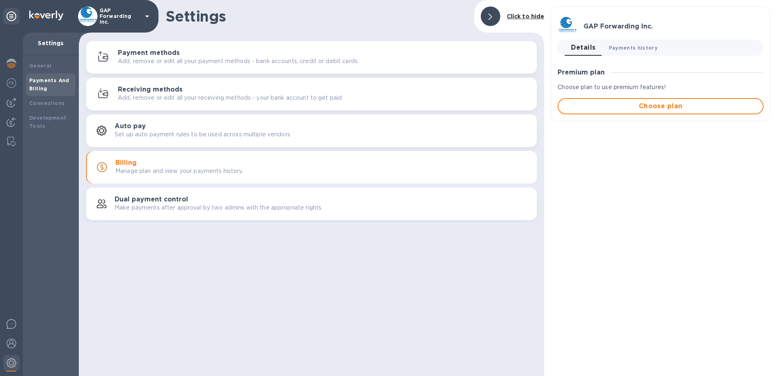
click at [624, 50] on span "Payments history 0" at bounding box center [633, 47] width 49 height 9
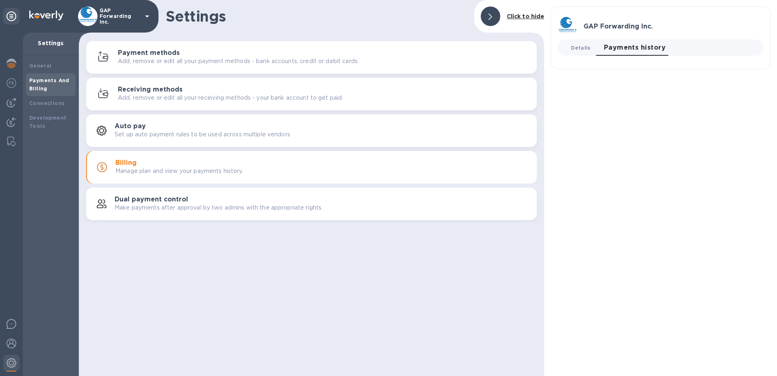
click at [580, 51] on span "Details 0" at bounding box center [581, 47] width 20 height 9
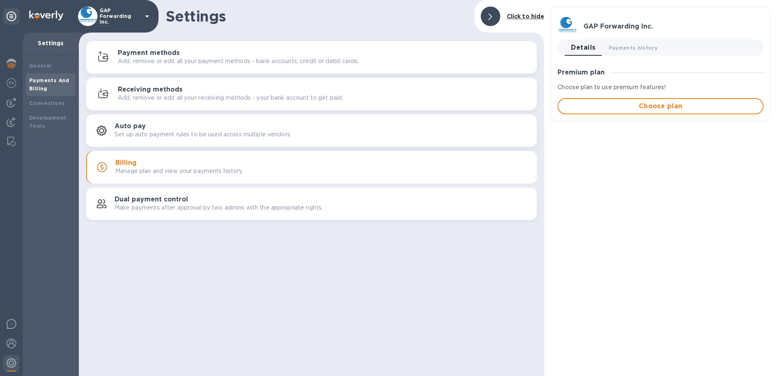
click at [161, 130] on div "Auto pay Set up auto payment rules to be used across multiple vendors" at bounding box center [323, 130] width 416 height 16
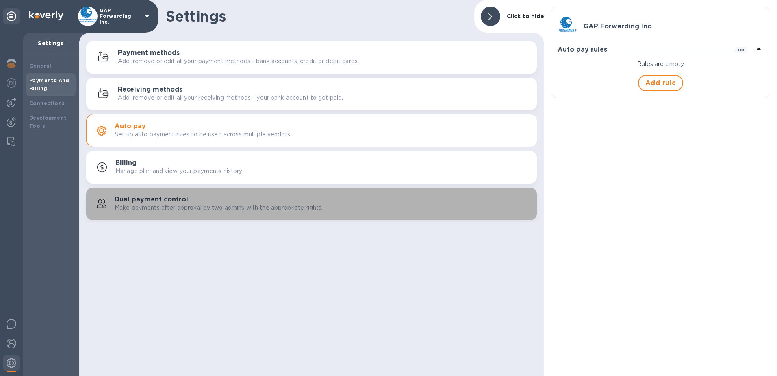
click at [163, 211] on p "Make payments after approval by two admins with the appropriate rights." at bounding box center [219, 207] width 208 height 9
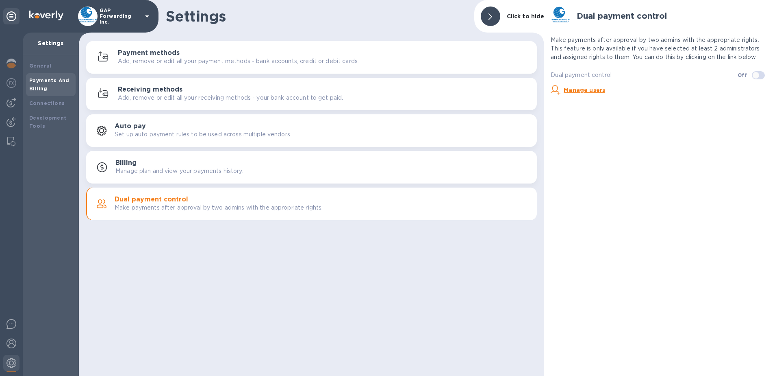
click at [589, 90] on u "Manage users" at bounding box center [584, 90] width 41 height 7
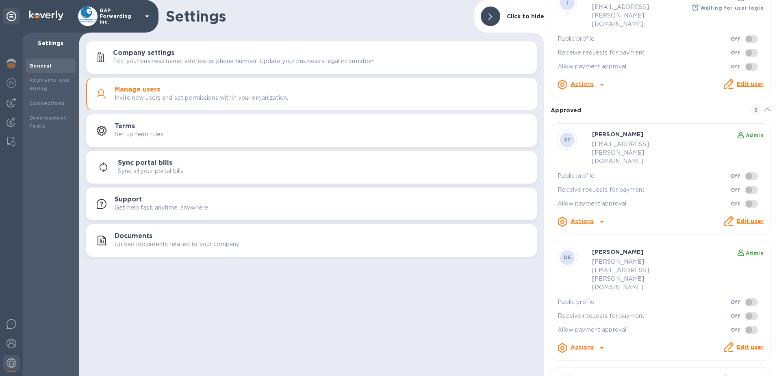
scroll to position [109, 0]
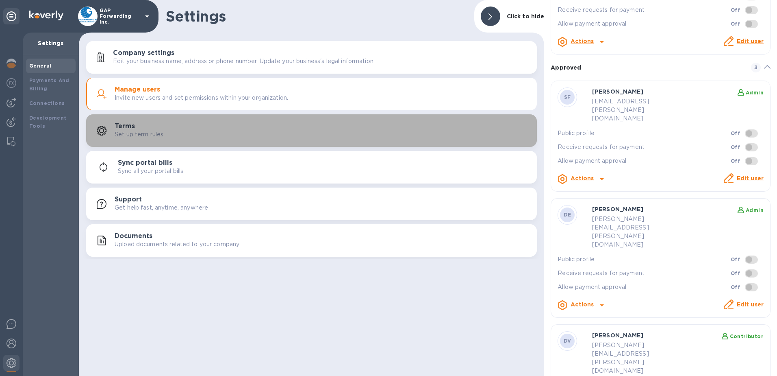
click at [128, 127] on h3 "Terms" at bounding box center [125, 126] width 20 height 8
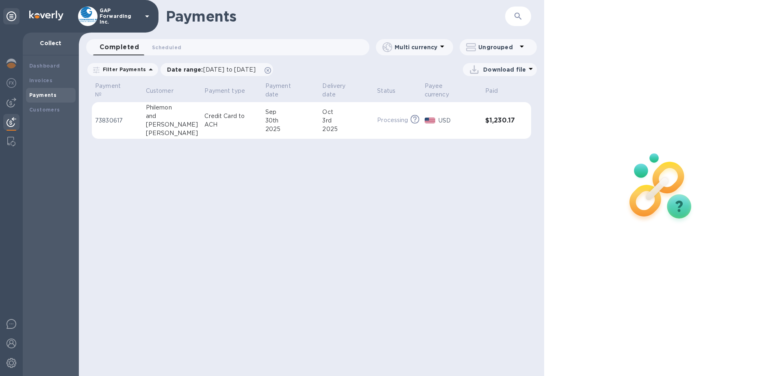
click at [448, 192] on div "Payments ​ Completed 0 Scheduled 0 Multi currency Ungrouped Filter Payments Dat…" at bounding box center [311, 188] width 465 height 376
click at [383, 275] on div "Payments ​ Completed 0 Scheduled 0 Multi currency Ungrouped Filter Payments Dat…" at bounding box center [311, 188] width 465 height 376
click at [468, 175] on div "Payments ​ Completed 0 Scheduled 0 Multi currency Ungrouped Filter Payments Dat…" at bounding box center [311, 188] width 465 height 376
